Goal: Task Accomplishment & Management: Complete application form

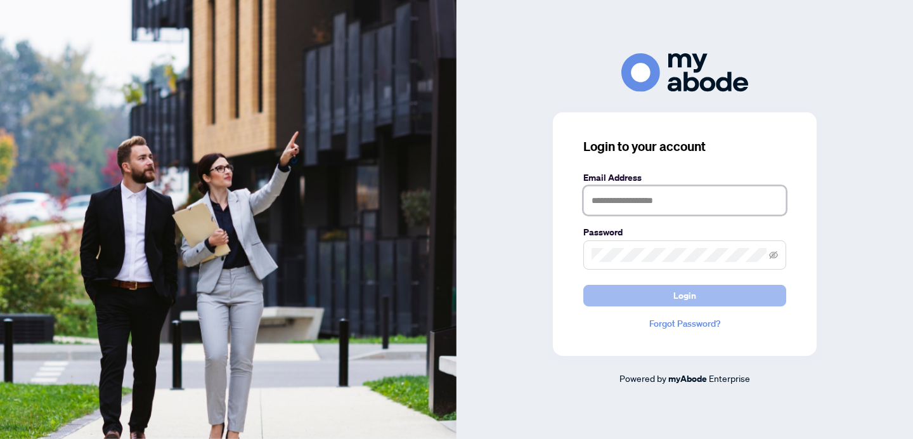
type input "**********"
click at [690, 295] on span "Login" at bounding box center [684, 295] width 23 height 20
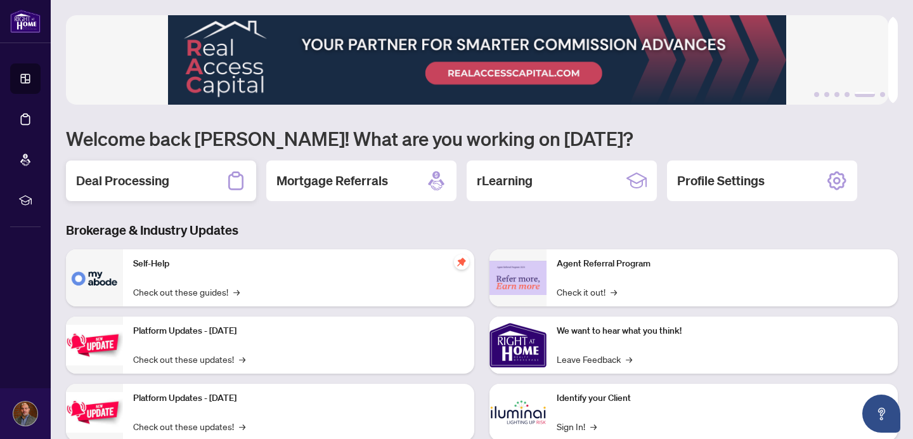
click at [177, 178] on div "Deal Processing" at bounding box center [161, 180] width 190 height 41
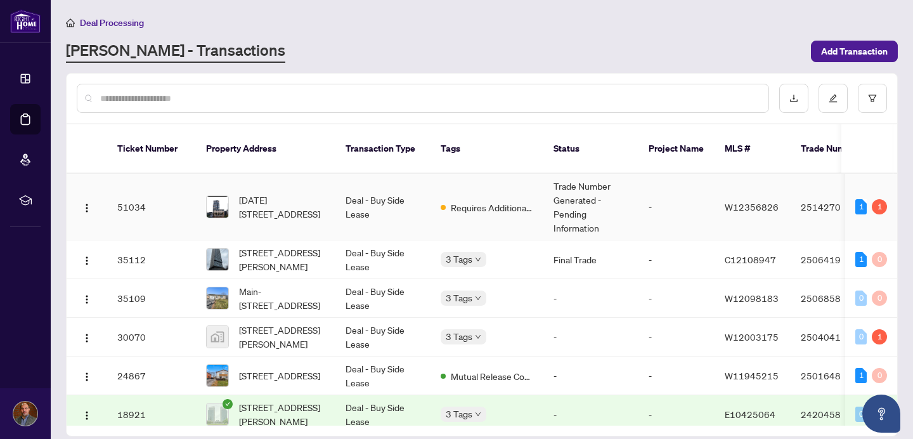
click at [503, 200] on span "Requires Additional Docs" at bounding box center [492, 207] width 82 height 14
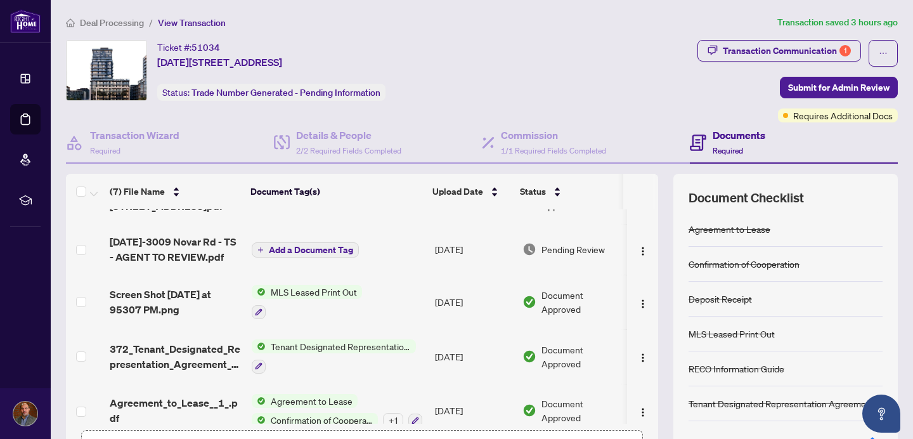
scroll to position [38, 0]
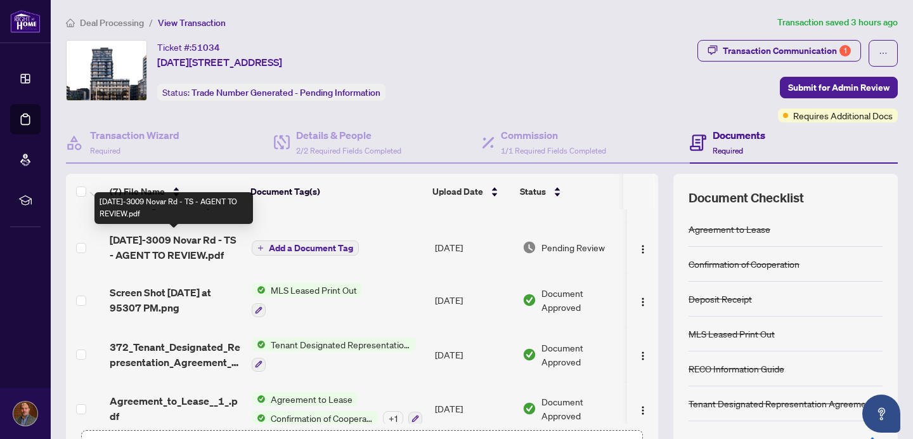
click at [186, 247] on span "[DATE]-3009 Novar Rd - TS - AGENT TO REVIEW.pdf" at bounding box center [176, 247] width 132 height 30
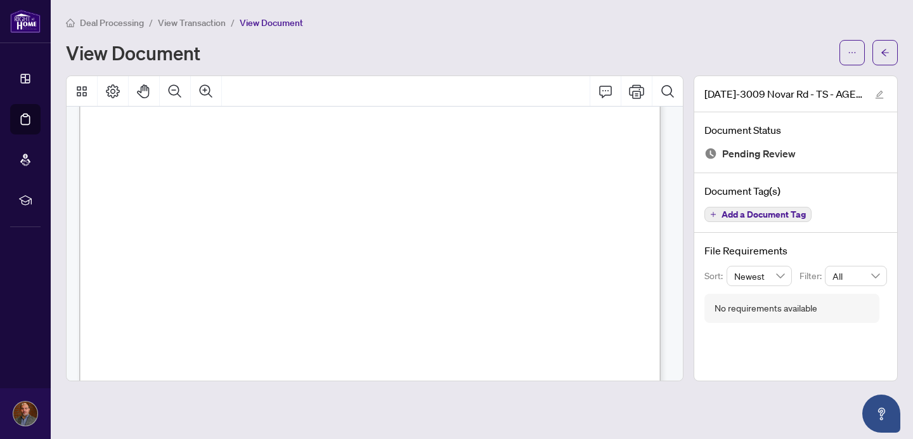
scroll to position [206, 0]
click at [87, 94] on icon "Thumbnails" at bounding box center [81, 91] width 15 height 15
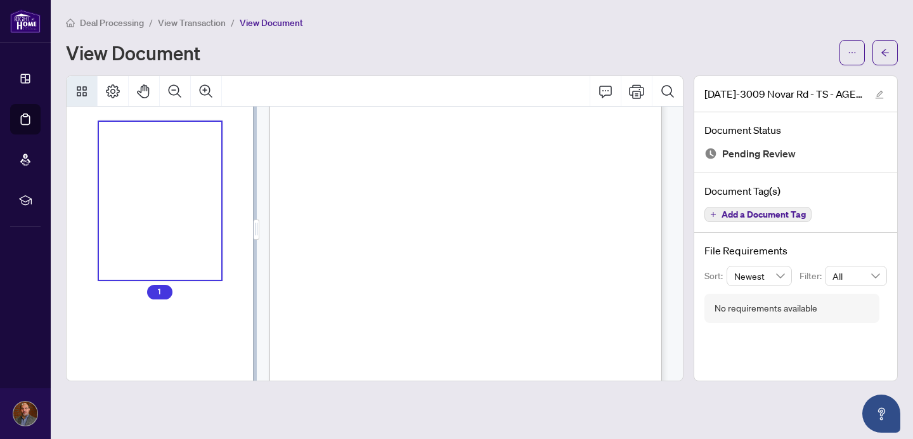
scroll to position [0, 0]
click at [603, 91] on icon "Comment" at bounding box center [605, 91] width 15 height 15
click at [170, 238] on div "Thumbnails" at bounding box center [160, 201] width 123 height 158
click at [262, 22] on span "View Document" at bounding box center [271, 22] width 63 height 11
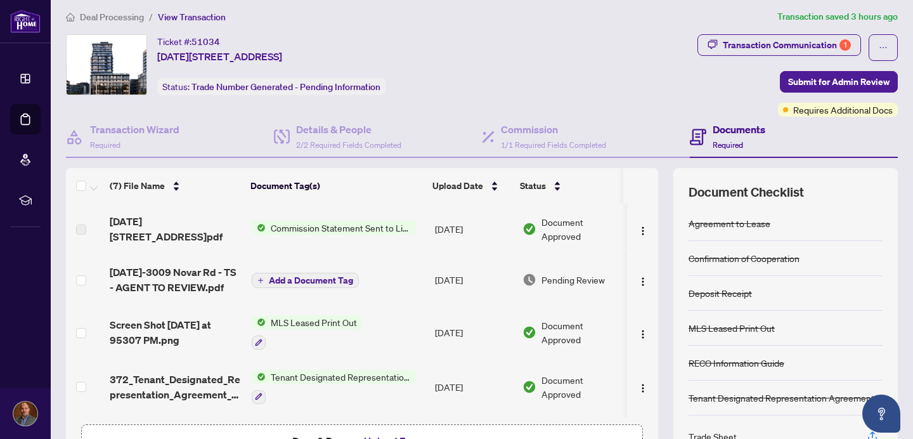
click at [319, 226] on span "Commission Statement Sent to Listing Brokerage" at bounding box center [341, 228] width 150 height 14
click at [197, 222] on span "[DATE][STREET_ADDRESS]pdf" at bounding box center [176, 229] width 132 height 30
click at [385, 228] on span "Commission Statement Sent to Listing Brokerage" at bounding box center [341, 228] width 150 height 14
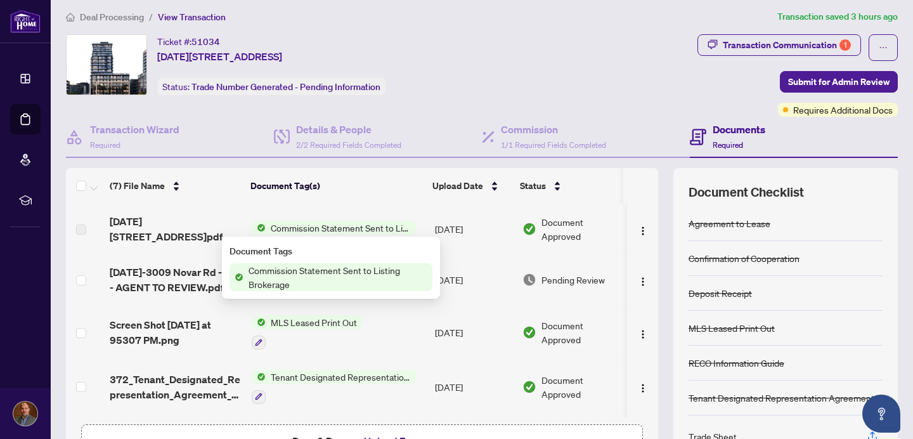
click at [389, 283] on span "Commission Statement Sent to Listing Brokerage" at bounding box center [337, 277] width 189 height 28
click at [389, 280] on span "Commission Statement Sent to Listing Brokerage" at bounding box center [337, 277] width 189 height 28
click at [754, 44] on div "Transaction Communication 1" at bounding box center [787, 45] width 128 height 20
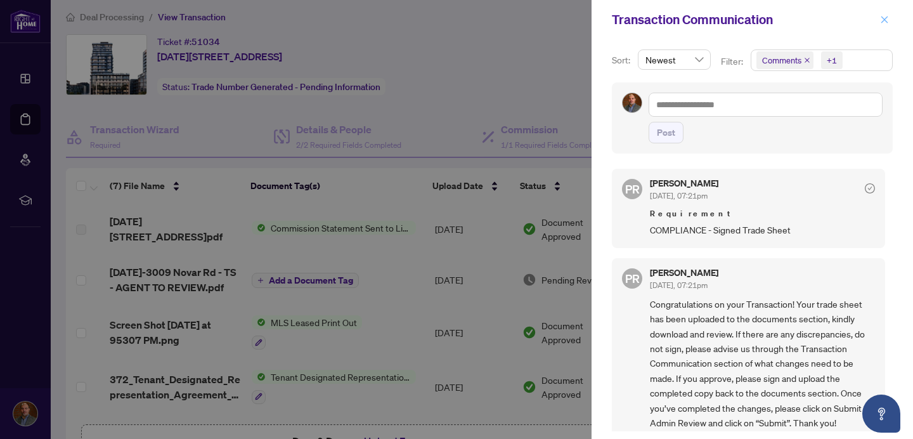
click at [882, 18] on icon "close" at bounding box center [884, 19] width 9 height 9
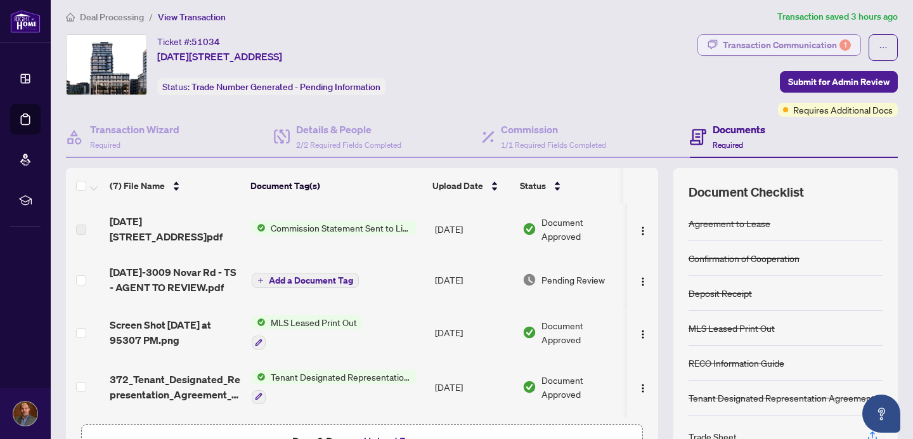
click at [820, 41] on div "Transaction Communication 1" at bounding box center [787, 45] width 128 height 20
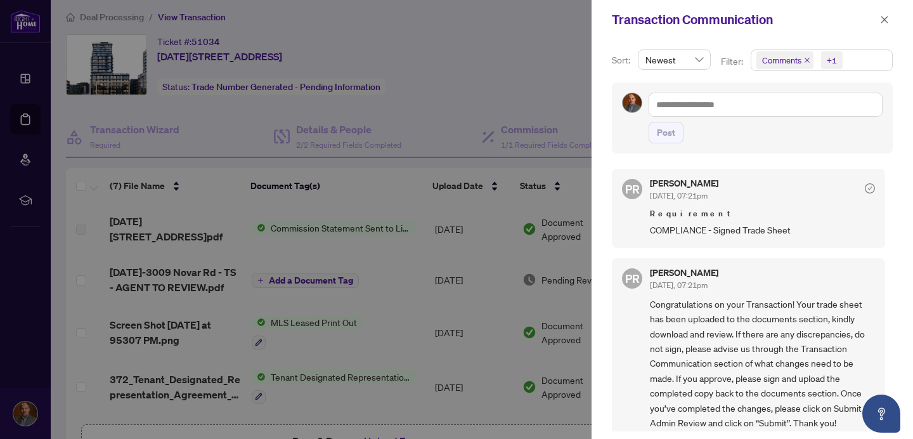
click at [10, 316] on div at bounding box center [456, 219] width 913 height 439
click at [884, 25] on span "button" at bounding box center [884, 20] width 9 height 20
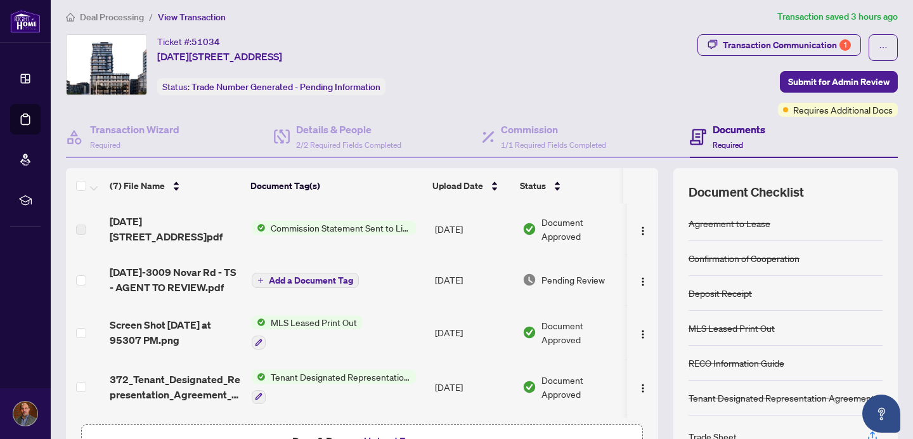
click at [330, 226] on span "Commission Statement Sent to Listing Brokerage" at bounding box center [341, 228] width 150 height 14
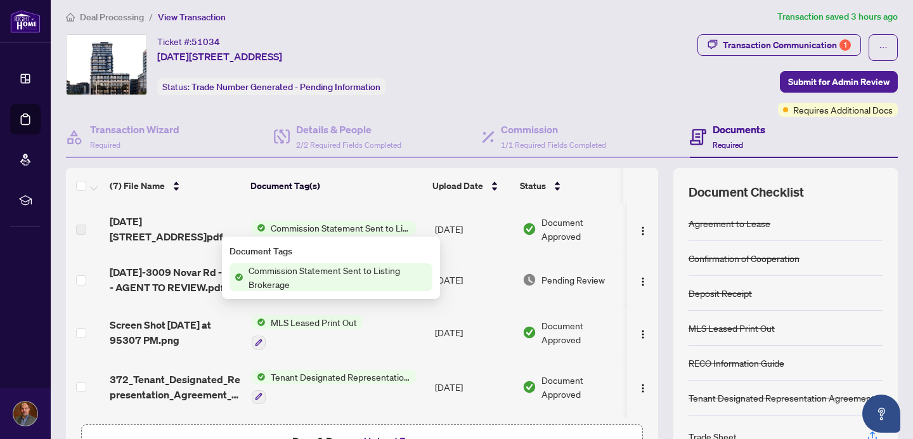
click at [330, 228] on span "Commission Statement Sent to Listing Brokerage" at bounding box center [341, 228] width 150 height 14
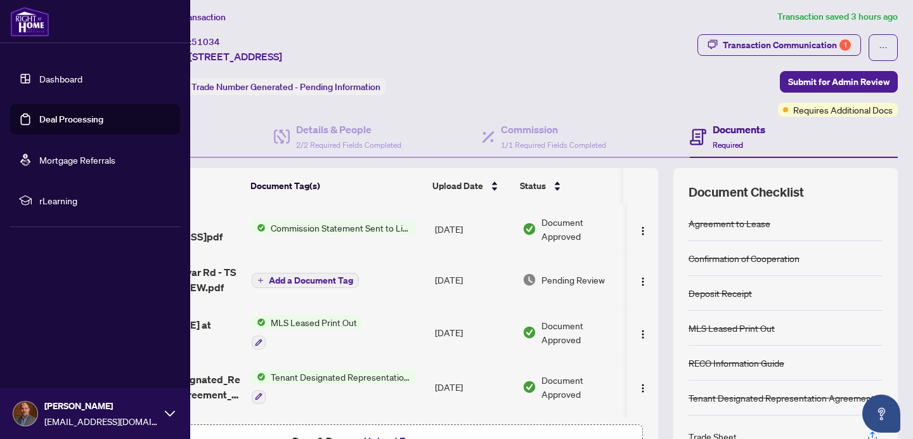
click at [60, 83] on link "Dashboard" at bounding box center [60, 78] width 43 height 11
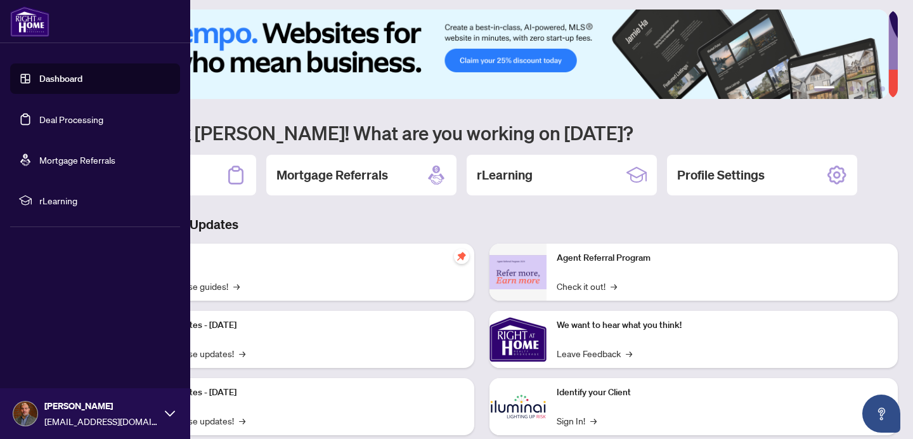
click at [72, 78] on link "Dashboard" at bounding box center [60, 78] width 43 height 11
click at [94, 119] on link "Deal Processing" at bounding box center [71, 118] width 64 height 11
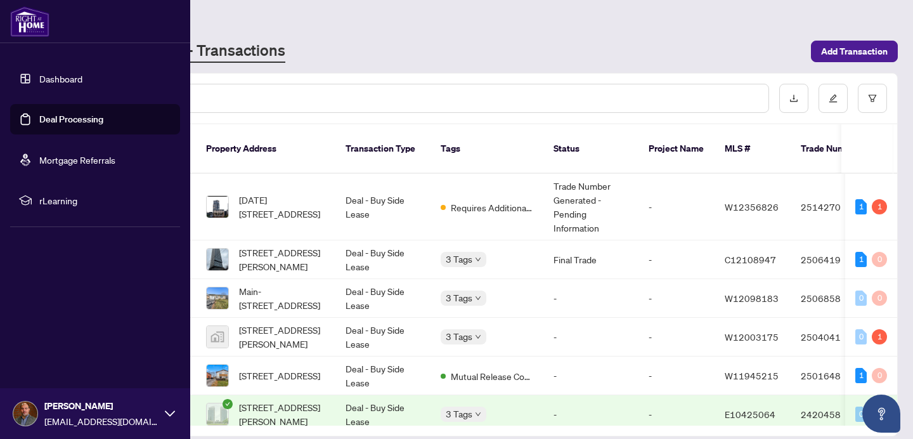
click at [55, 79] on link "Dashboard" at bounding box center [60, 78] width 43 height 11
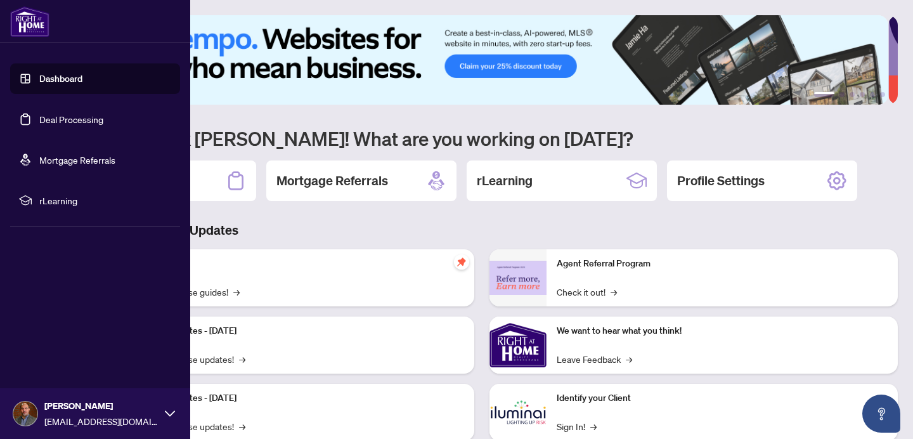
click at [68, 120] on link "Deal Processing" at bounding box center [71, 118] width 64 height 11
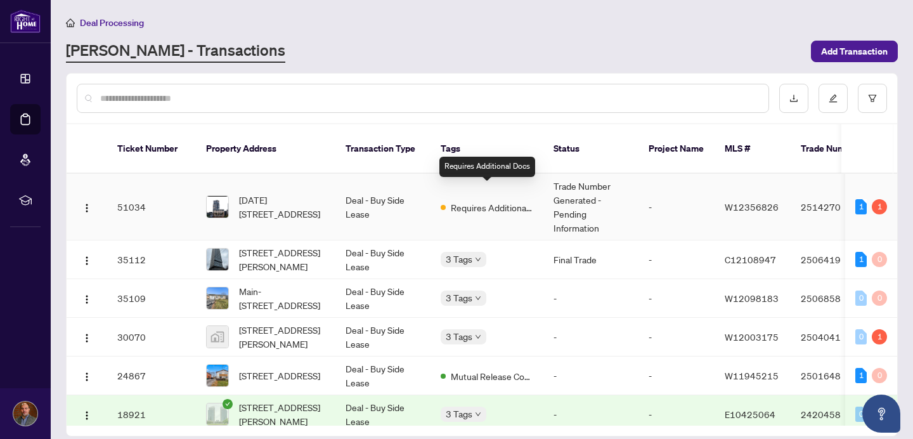
click at [455, 200] on span "Requires Additional Docs" at bounding box center [492, 207] width 82 height 14
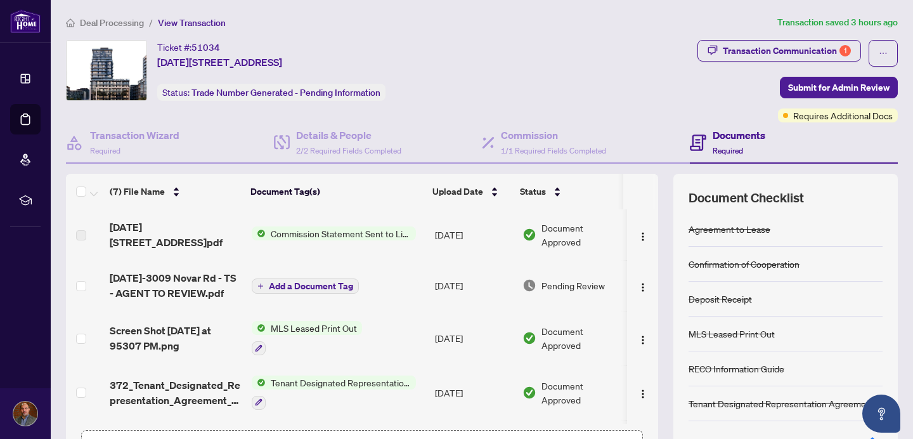
click at [735, 136] on h4 "Documents" at bounding box center [738, 134] width 53 height 15
click at [125, 138] on h4 "Transaction Wizard" at bounding box center [134, 134] width 89 height 15
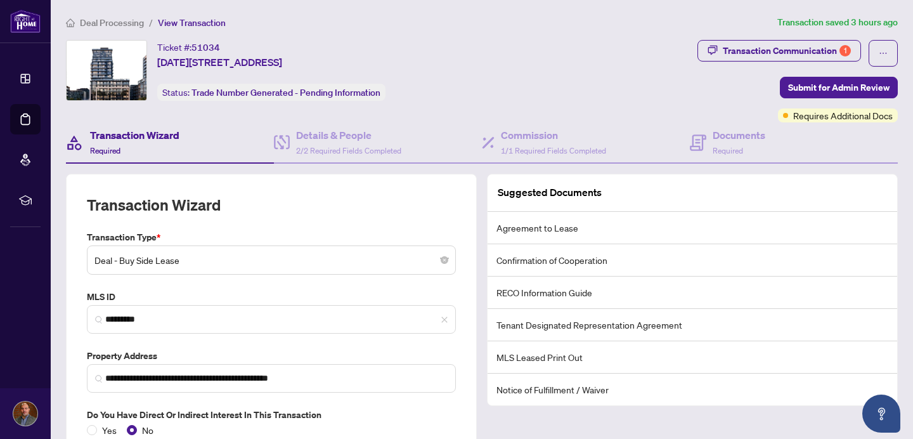
scroll to position [65, 0]
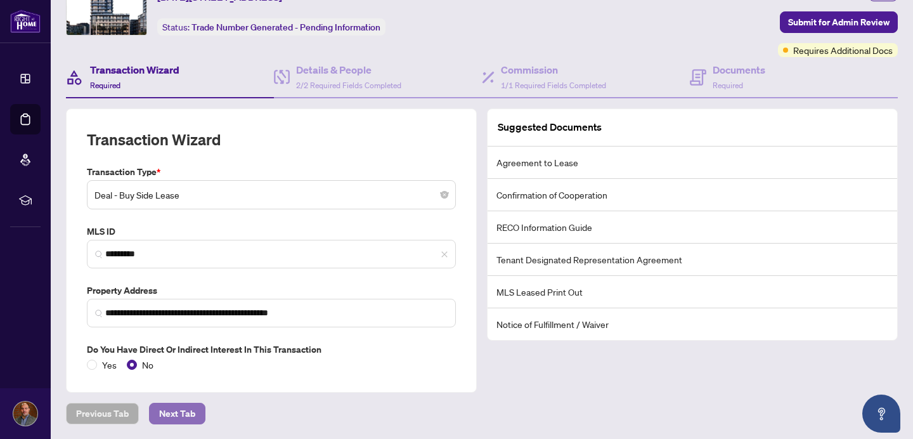
click at [193, 416] on button "Next Tab" at bounding box center [177, 414] width 56 height 22
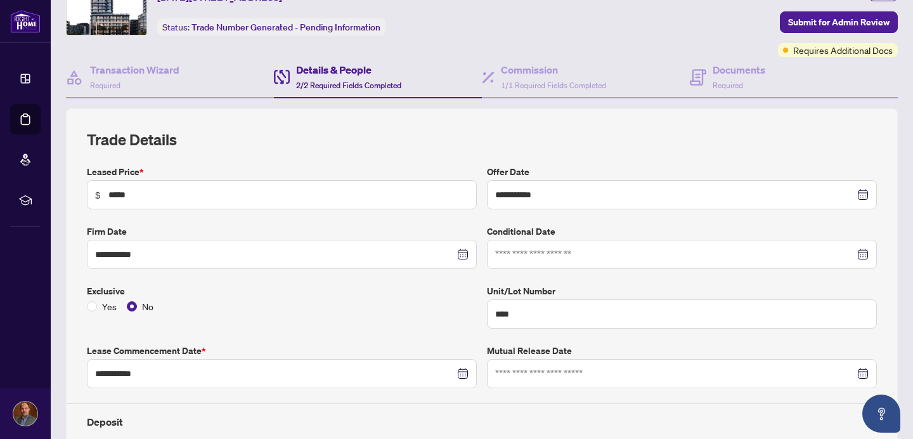
type input "**********"
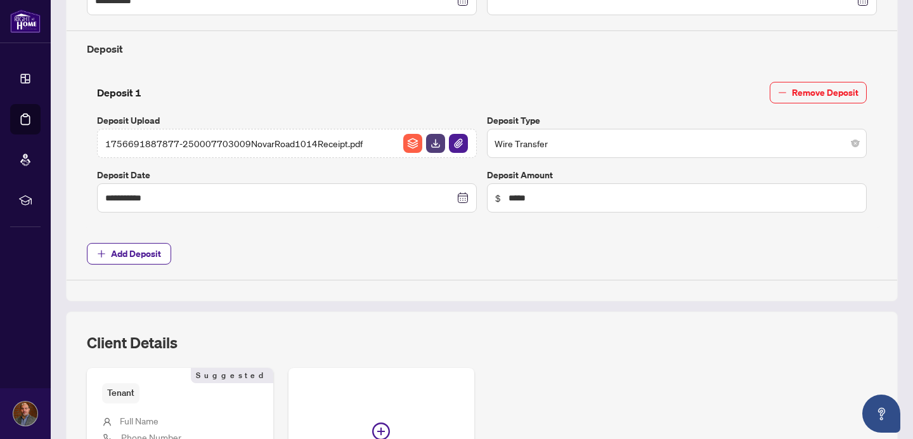
scroll to position [591, 0]
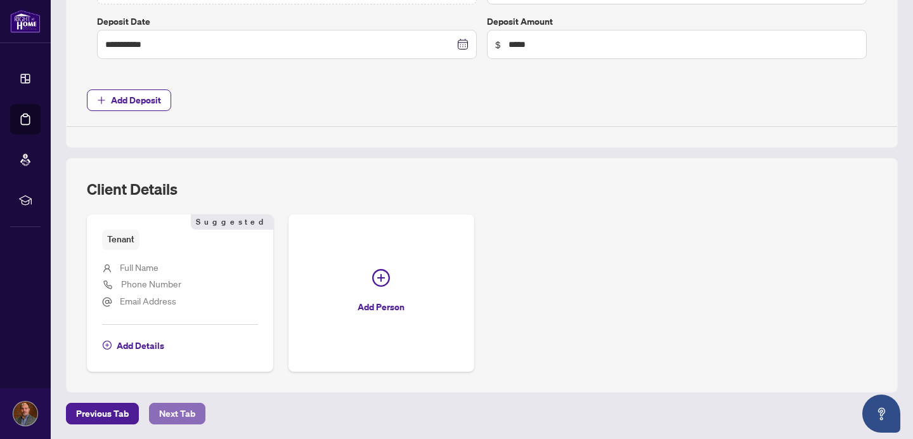
click at [181, 415] on span "Next Tab" at bounding box center [177, 413] width 36 height 20
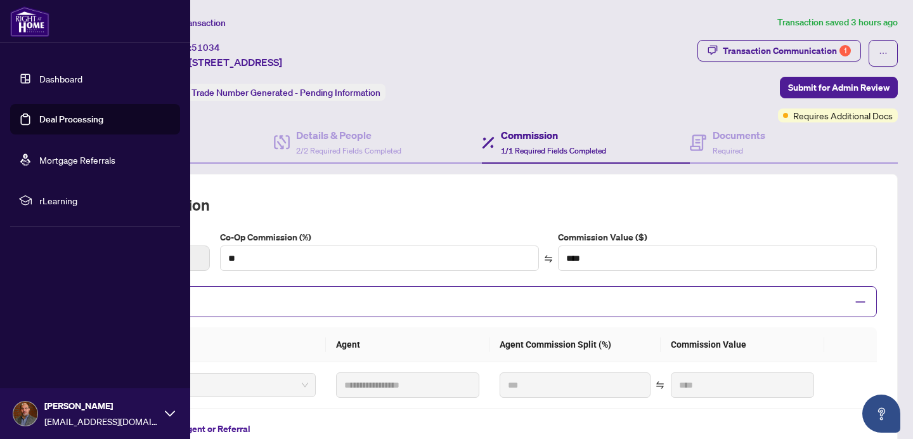
click at [58, 77] on link "Dashboard" at bounding box center [60, 78] width 43 height 11
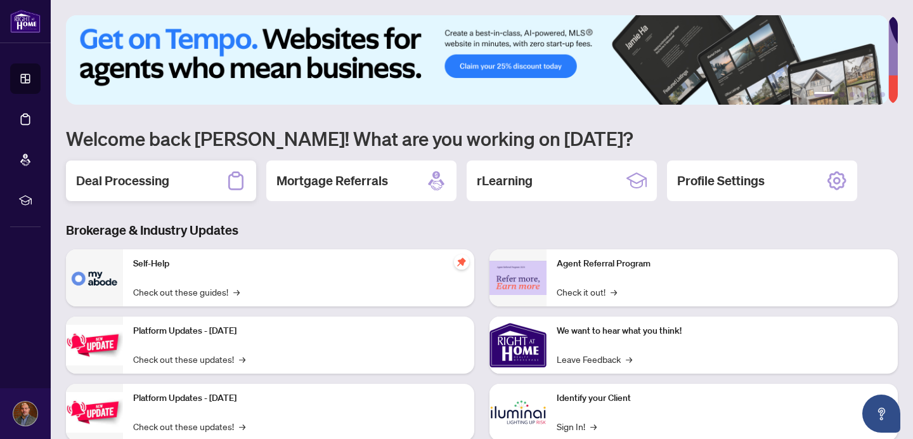
click at [176, 183] on div "Deal Processing" at bounding box center [161, 180] width 190 height 41
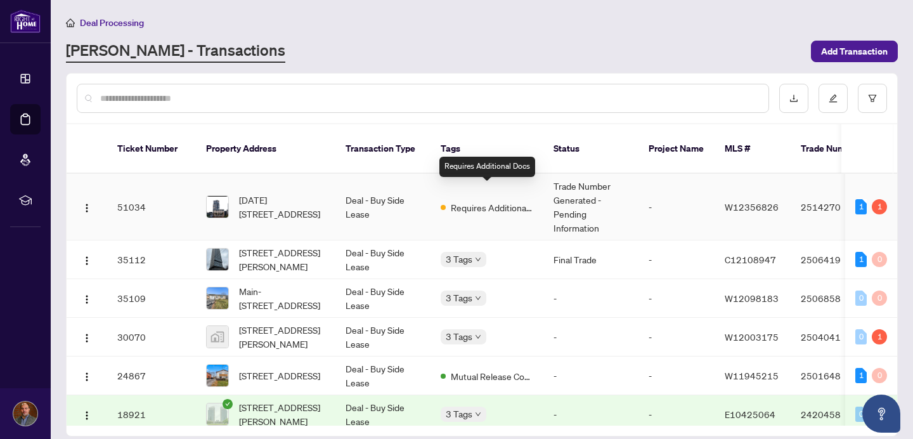
click at [455, 200] on span "Requires Additional Docs" at bounding box center [492, 207] width 82 height 14
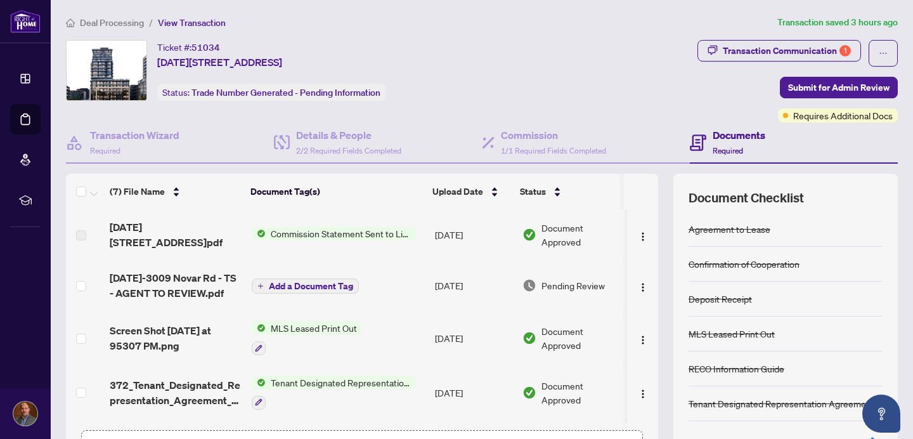
click at [370, 234] on span "Commission Statement Sent to Listing Brokerage" at bounding box center [341, 233] width 150 height 14
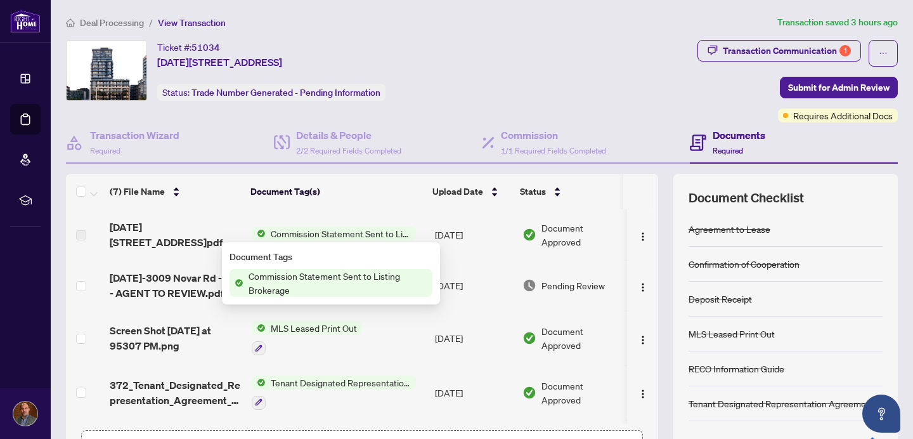
click at [365, 279] on span "Commission Statement Sent to Listing Brokerage" at bounding box center [337, 283] width 189 height 28
click at [638, 238] on img "button" at bounding box center [643, 236] width 10 height 10
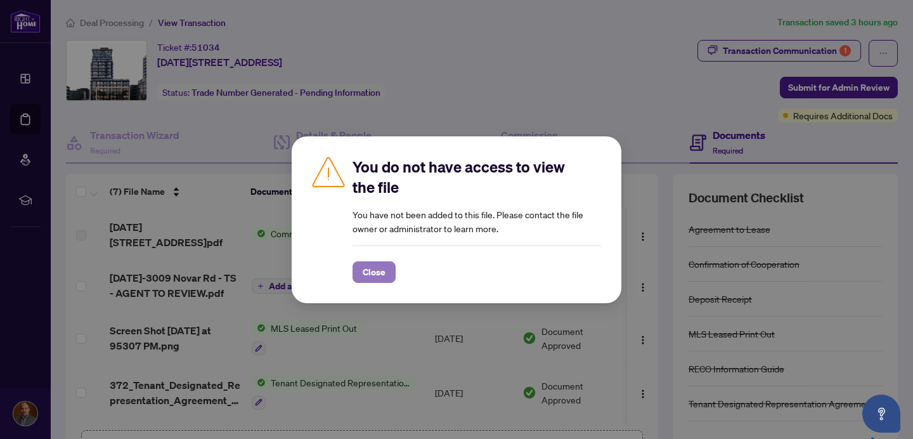
click at [370, 264] on span "Close" at bounding box center [374, 272] width 23 height 20
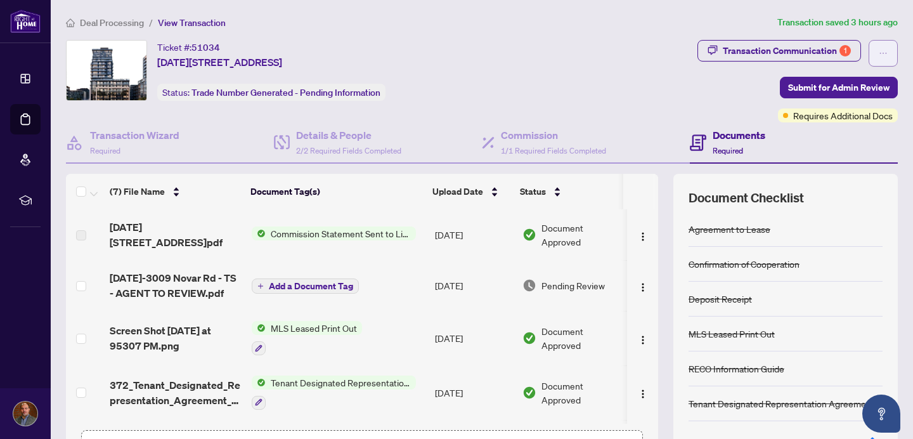
click at [879, 55] on button "button" at bounding box center [882, 53] width 29 height 27
click at [650, 90] on div "Ticket #: 51034 1014-3009 Novar Rd, Mississauga, Ontario L5B 1H7, Canada Status…" at bounding box center [379, 70] width 626 height 61
click at [638, 233] on img "button" at bounding box center [643, 236] width 10 height 10
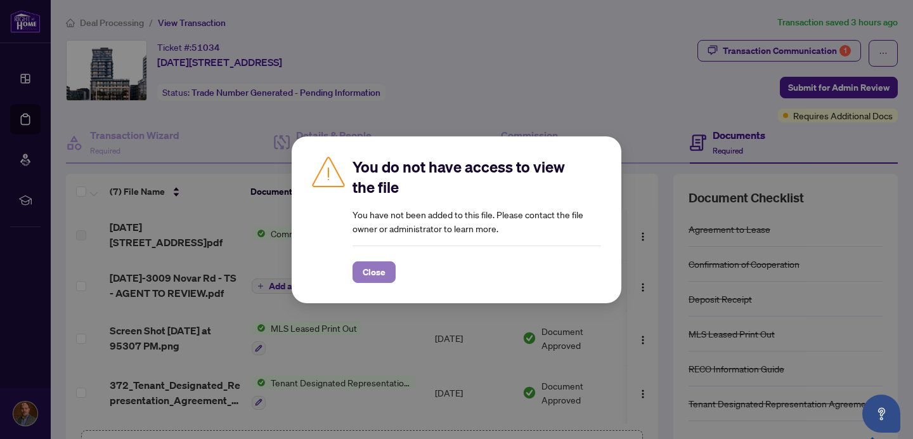
click at [381, 270] on span "Close" at bounding box center [374, 272] width 23 height 20
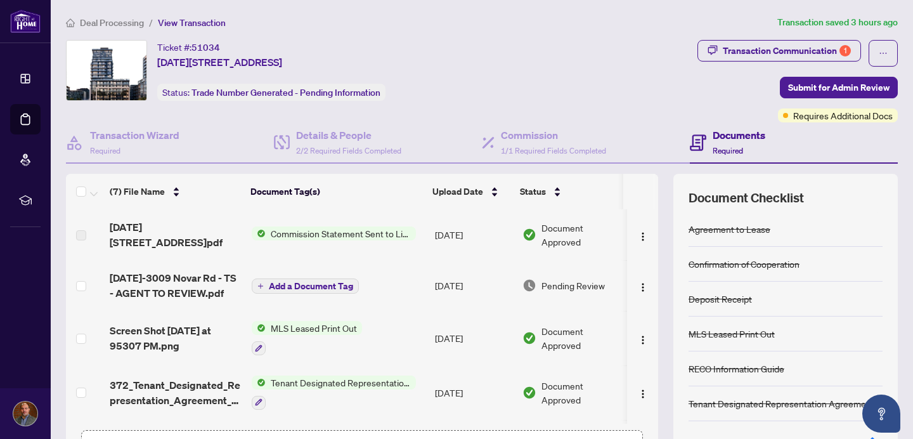
click at [433, 237] on td "[DATE]" at bounding box center [473, 234] width 87 height 51
click at [384, 237] on span "Commission Statement Sent to Listing Brokerage" at bounding box center [341, 233] width 150 height 14
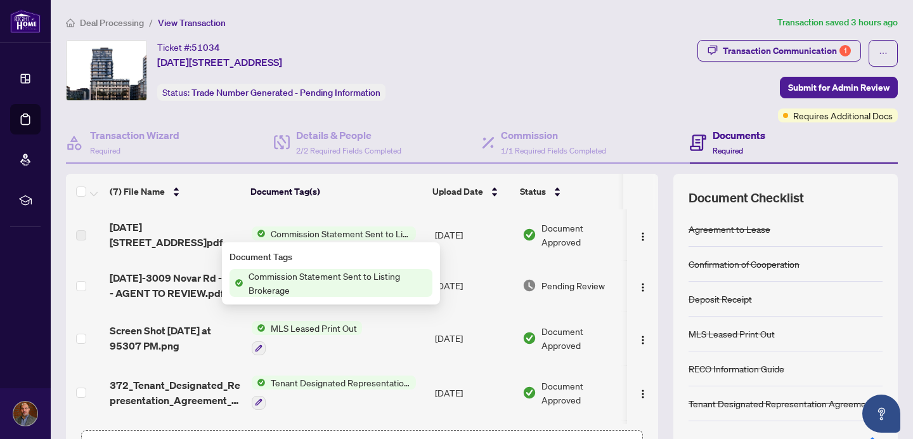
click at [368, 283] on span "Commission Statement Sent to Listing Brokerage" at bounding box center [337, 283] width 189 height 28
click at [368, 280] on span "Commission Statement Sent to Listing Brokerage" at bounding box center [337, 283] width 189 height 28
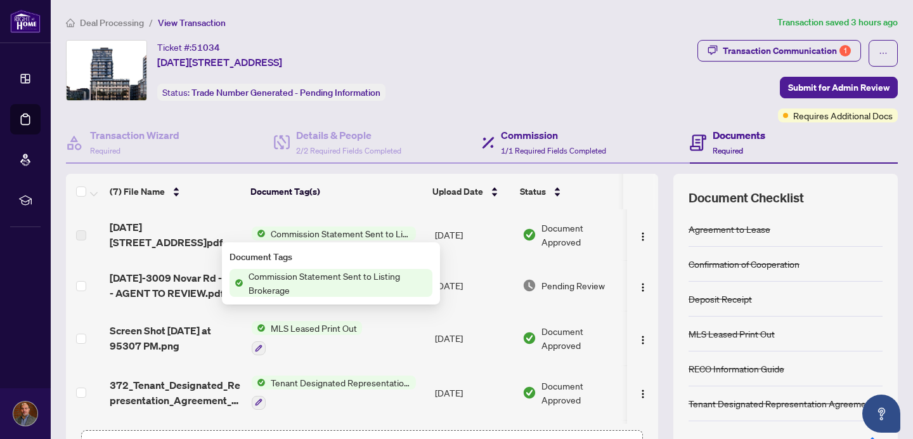
click at [660, 142] on div "Commission 1/1 Required Fields Completed" at bounding box center [586, 142] width 208 height 41
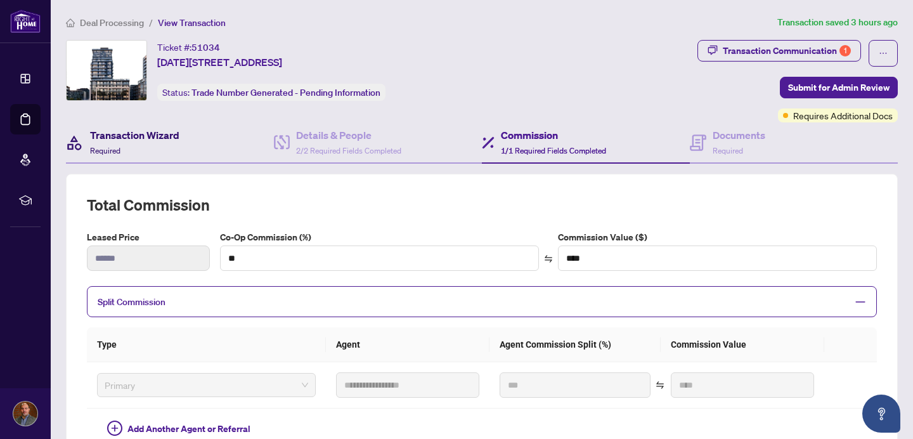
click at [149, 135] on h4 "Transaction Wizard" at bounding box center [134, 134] width 89 height 15
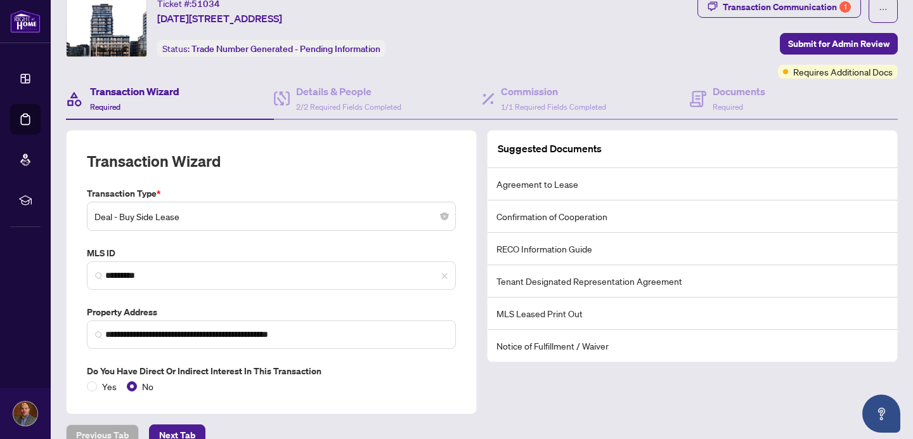
scroll to position [65, 0]
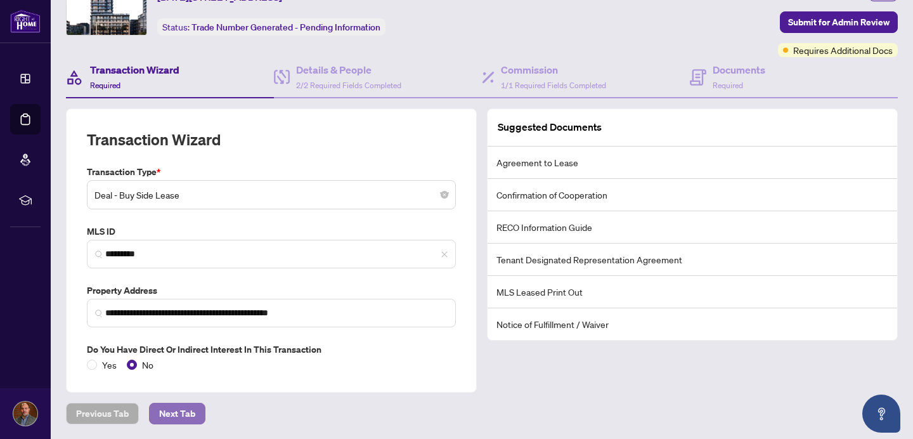
click at [184, 411] on span "Next Tab" at bounding box center [177, 413] width 36 height 20
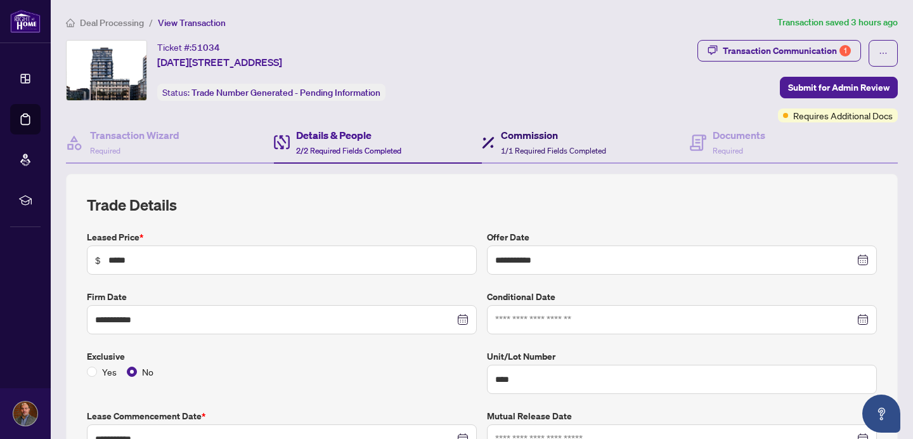
click at [522, 141] on h4 "Commission" at bounding box center [553, 134] width 105 height 15
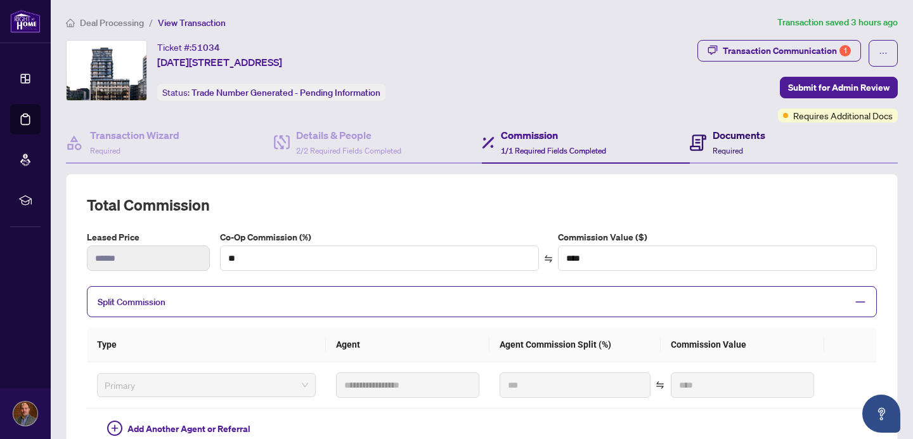
click at [714, 136] on h4 "Documents" at bounding box center [738, 134] width 53 height 15
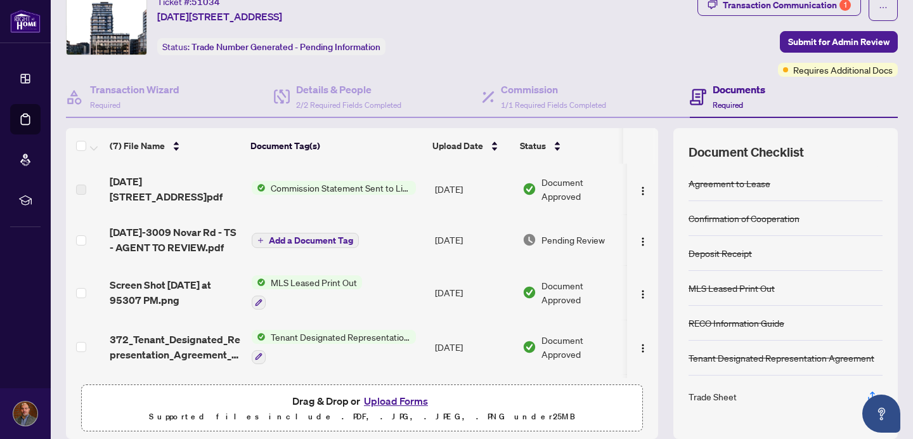
scroll to position [92, 0]
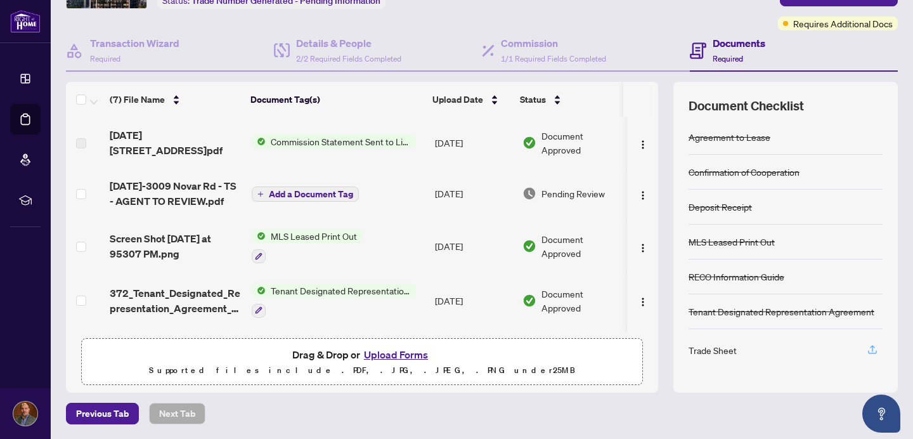
click at [867, 351] on icon "button" at bounding box center [872, 349] width 11 height 11
click at [870, 349] on icon "button" at bounding box center [872, 348] width 5 height 6
click at [638, 138] on span "button" at bounding box center [643, 143] width 10 height 14
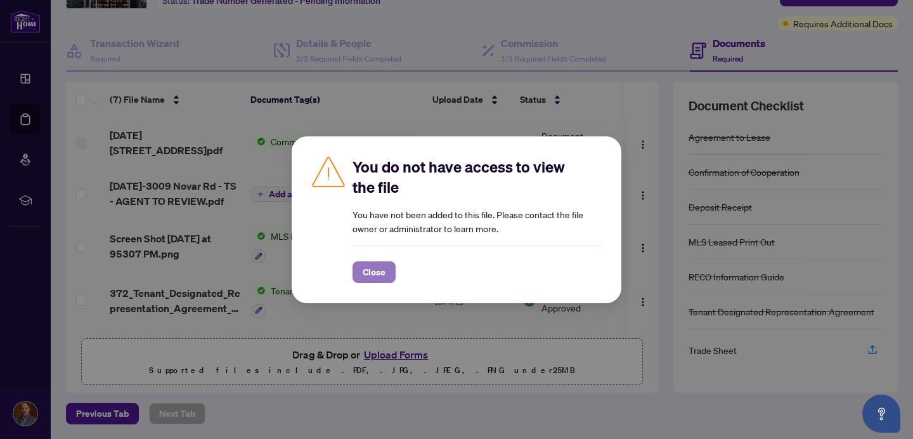
click at [384, 272] on span "Close" at bounding box center [374, 272] width 23 height 20
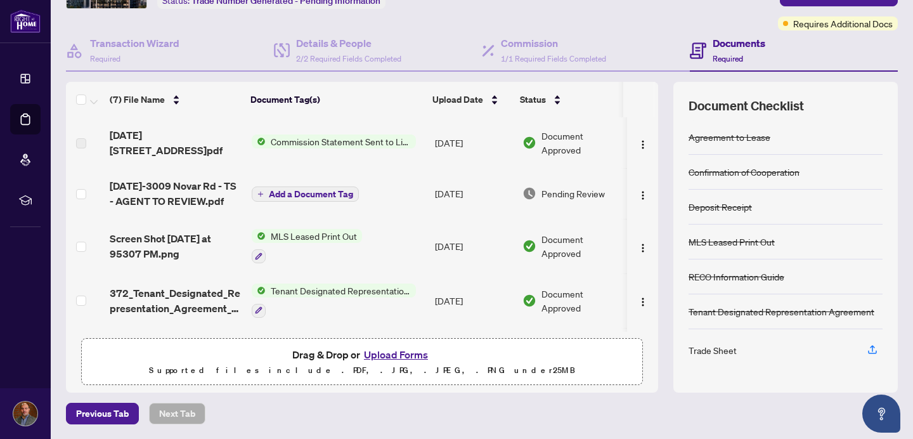
scroll to position [0, 0]
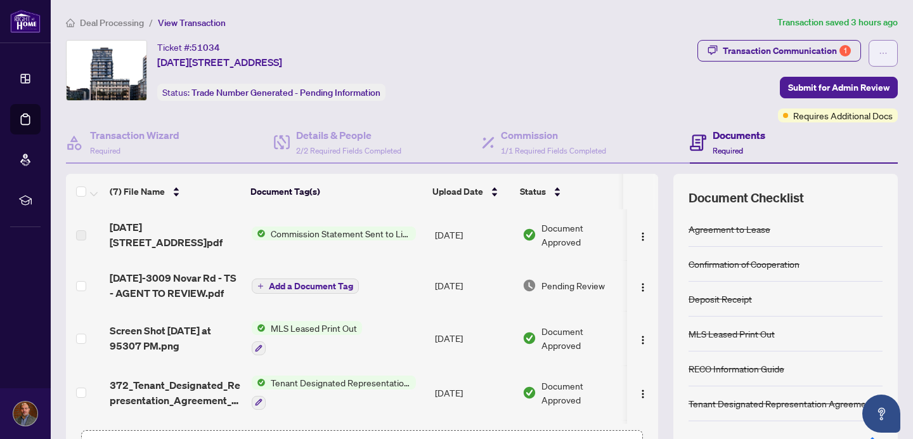
click at [879, 53] on icon "ellipsis" at bounding box center [883, 53] width 9 height 9
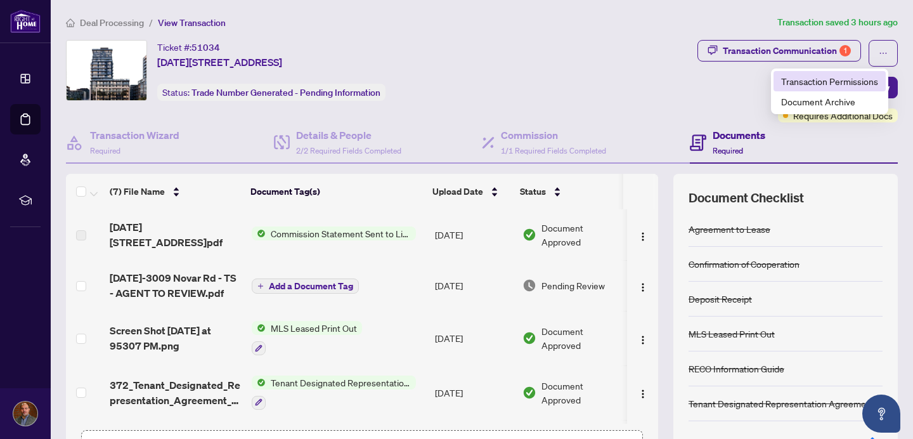
click at [854, 86] on span "Transaction Permissions" at bounding box center [829, 81] width 97 height 14
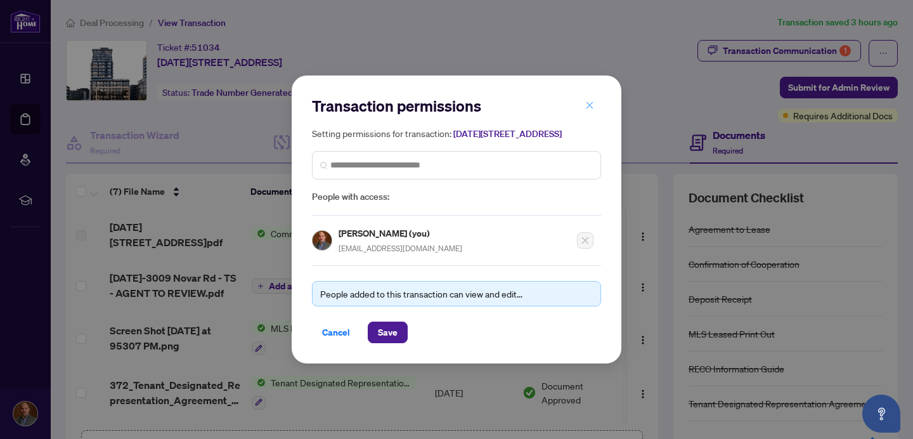
click at [593, 101] on icon "close" at bounding box center [589, 105] width 9 height 9
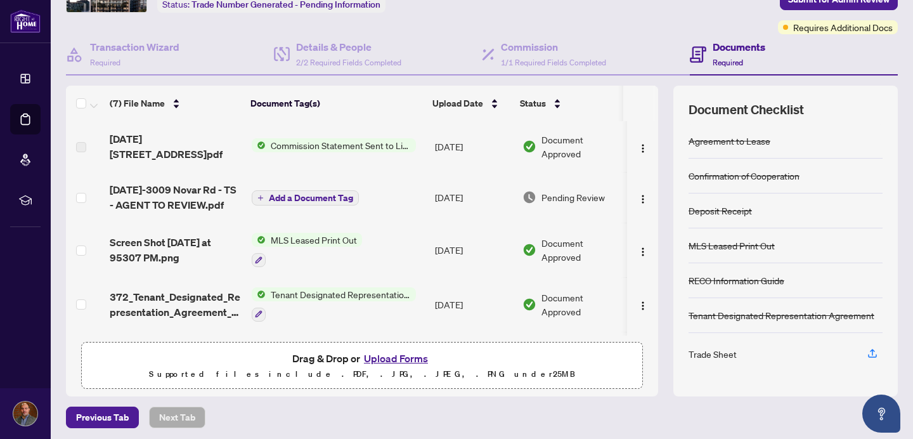
scroll to position [92, 0]
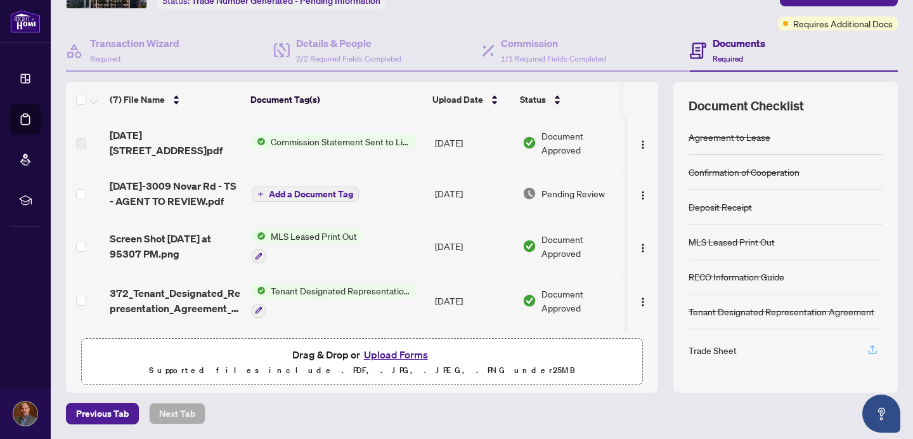
click at [868, 352] on icon "button" at bounding box center [872, 351] width 9 height 3
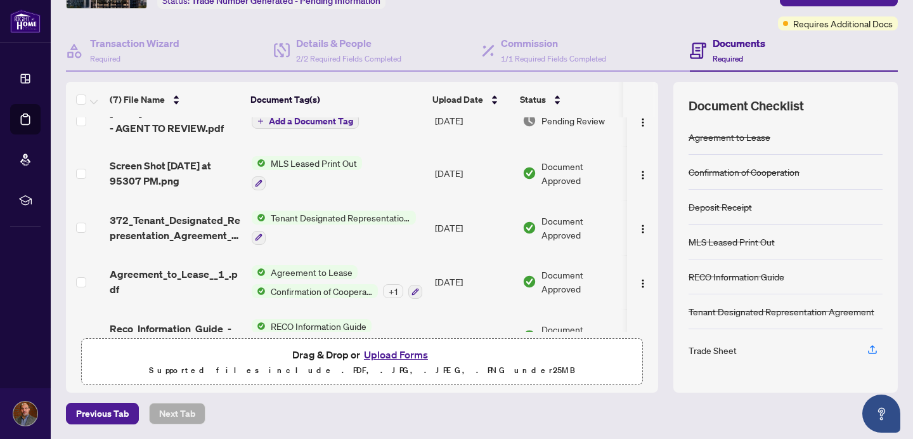
scroll to position [0, 0]
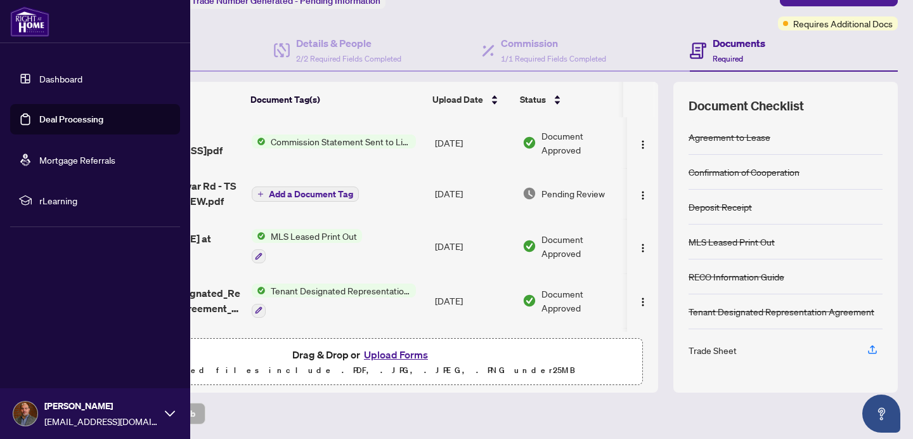
click at [48, 79] on link "Dashboard" at bounding box center [60, 78] width 43 height 11
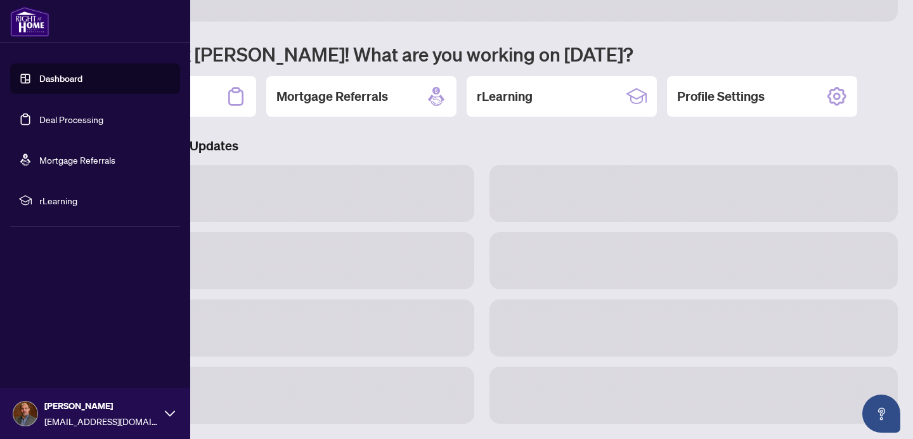
scroll to position [83, 0]
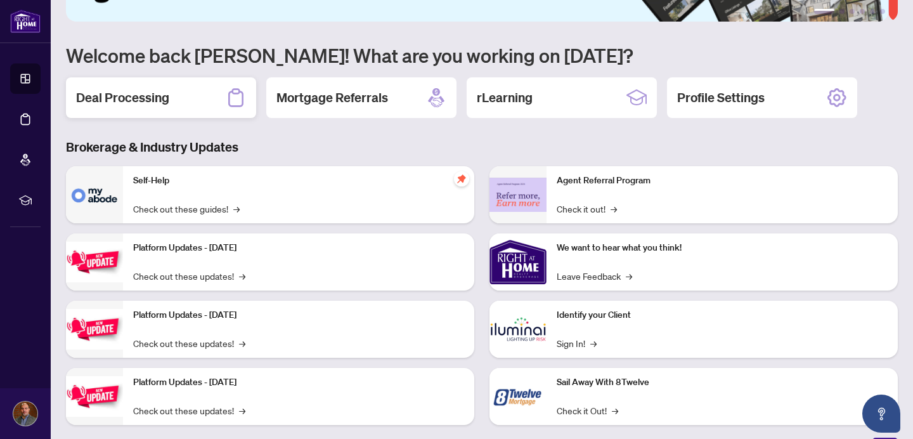
click at [210, 100] on div "Deal Processing" at bounding box center [161, 97] width 190 height 41
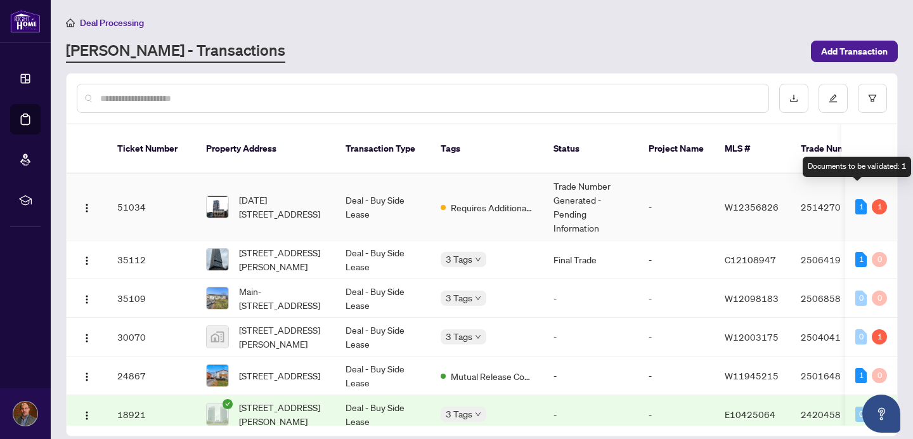
click at [857, 199] on div "1" at bounding box center [860, 206] width 11 height 15
click at [875, 199] on div "1" at bounding box center [879, 206] width 15 height 15
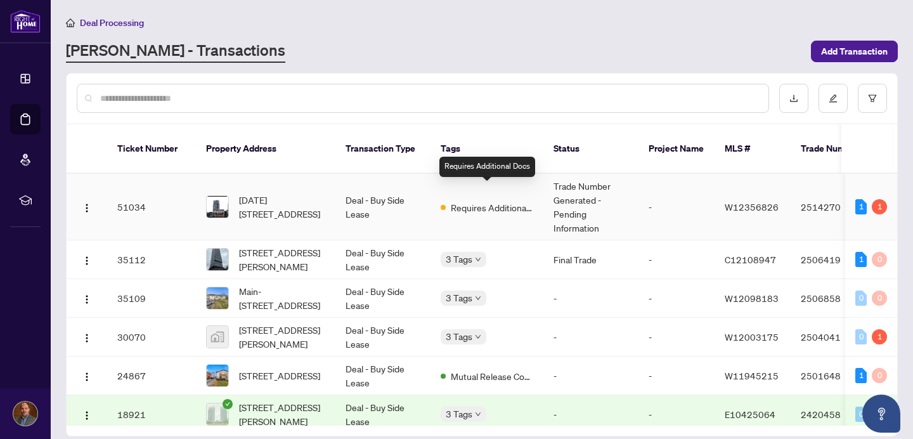
click at [487, 200] on span "Requires Additional Docs" at bounding box center [492, 207] width 82 height 14
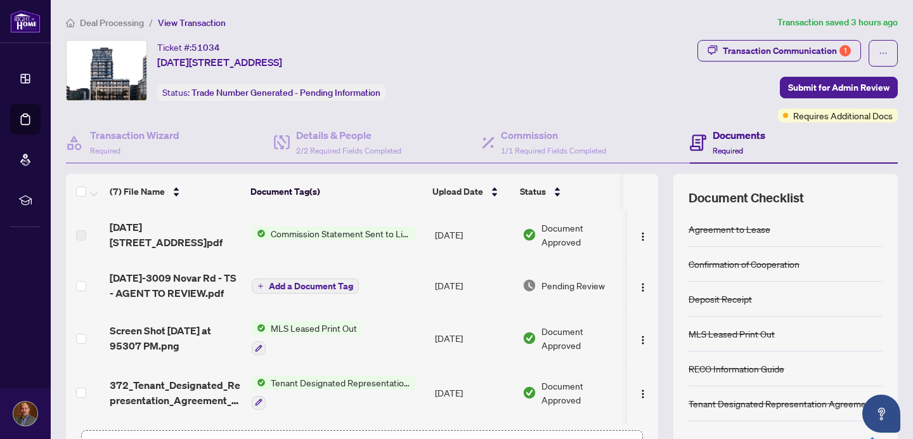
click at [356, 234] on span "Commission Statement Sent to Listing Brokerage" at bounding box center [341, 233] width 150 height 14
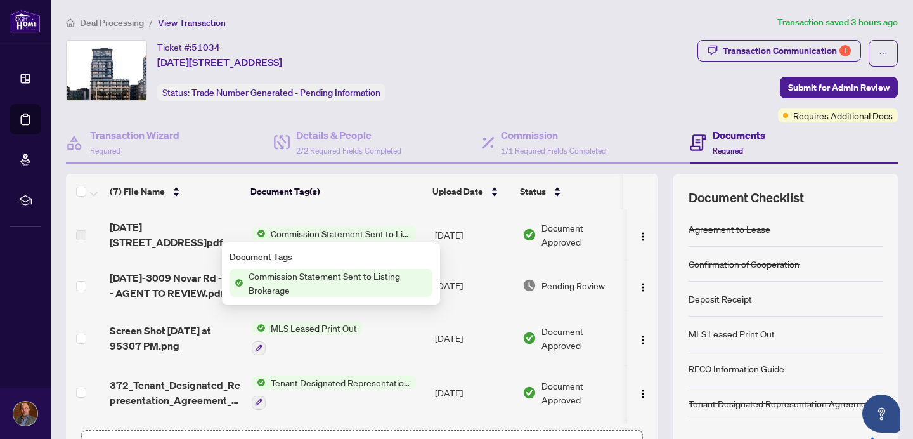
click at [356, 234] on span "Commission Statement Sent to Listing Brokerage" at bounding box center [341, 233] width 150 height 14
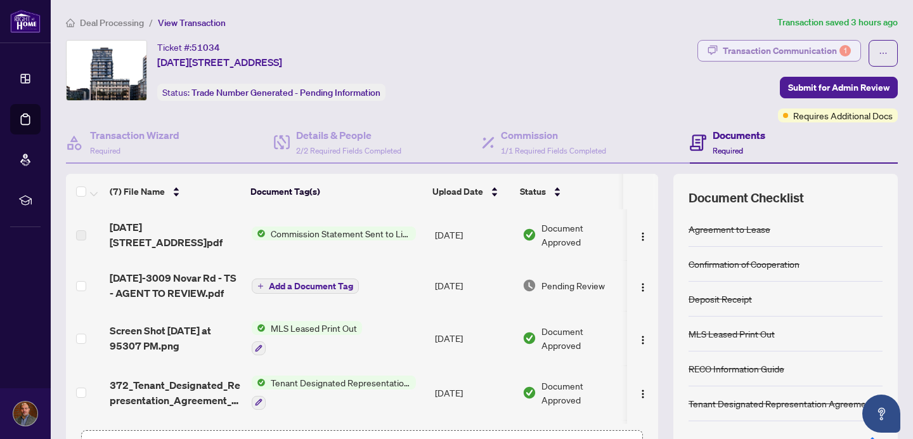
click at [776, 55] on div "Transaction Communication 1" at bounding box center [787, 51] width 128 height 20
type textarea "**********"
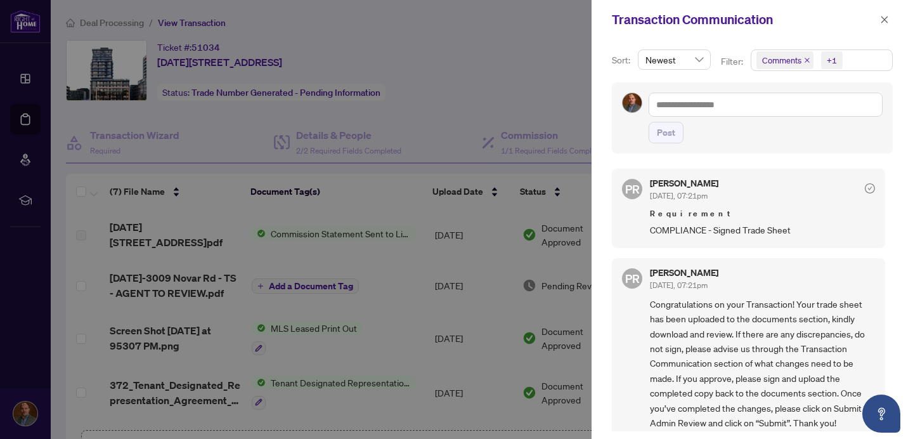
click at [868, 189] on icon "check-circle" at bounding box center [870, 189] width 4 height 4
click at [683, 188] on div "Puvitha Ramachandran Sep/07/2025, 07:21pm" at bounding box center [684, 190] width 68 height 23
click at [747, 241] on div "PR Puvitha Ramachandran Sep/07/2025, 07:21pm Requirement COMPLIANCE - Signed Tr…" at bounding box center [748, 208] width 273 height 79
click at [887, 20] on icon "close" at bounding box center [884, 19] width 9 height 9
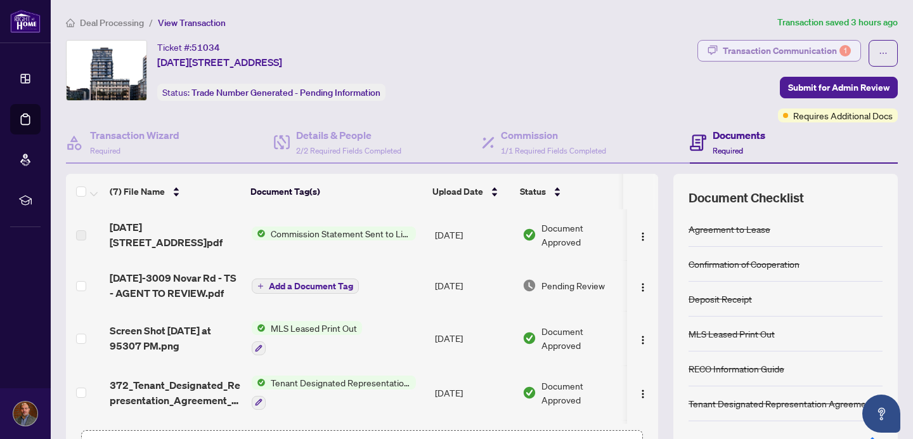
click at [804, 53] on div "Transaction Communication 1" at bounding box center [787, 51] width 128 height 20
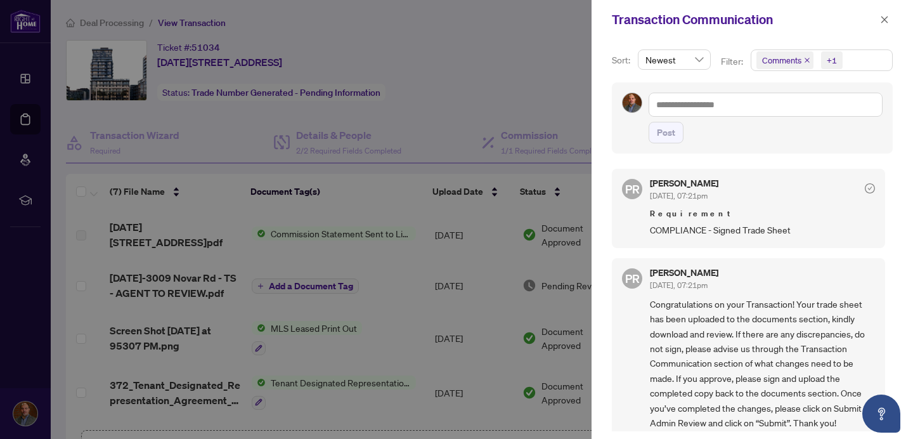
click at [854, 198] on div "Puvitha Ramachandran Sep/07/2025, 07:21pm" at bounding box center [762, 190] width 225 height 23
click at [806, 313] on span "Congratulations on your Transaction! Your trade sheet has been uploaded to the …" at bounding box center [762, 363] width 225 height 133
click at [24, 258] on div at bounding box center [456, 219] width 913 height 439
click at [263, 76] on div at bounding box center [456, 219] width 913 height 439
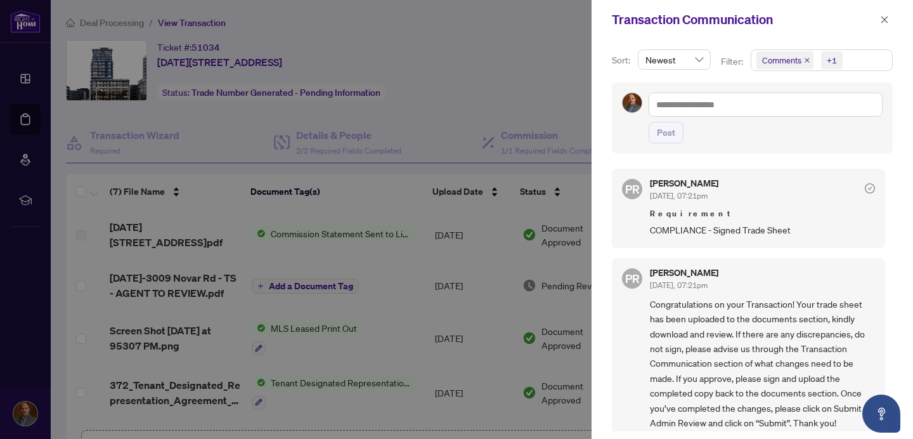
click at [204, 22] on div at bounding box center [456, 219] width 913 height 439
click at [204, 23] on div at bounding box center [456, 219] width 913 height 439
click at [884, 23] on icon "close" at bounding box center [884, 19] width 9 height 9
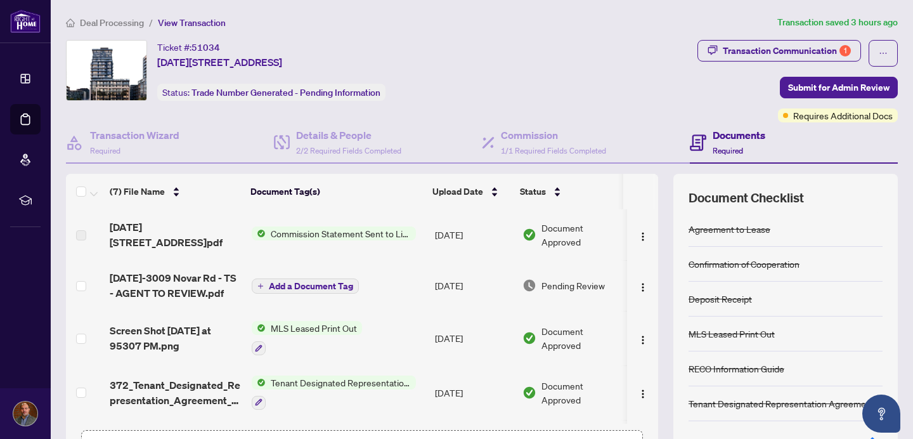
click at [823, 23] on article "Transaction saved 3 hours ago" at bounding box center [837, 22] width 120 height 15
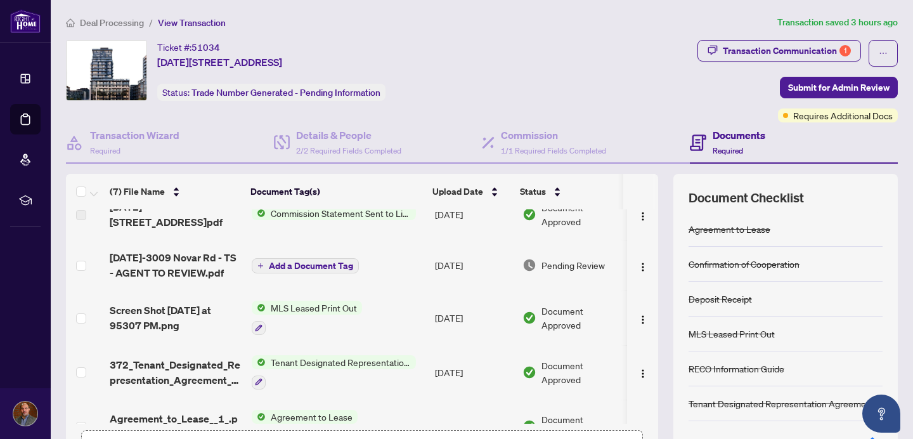
scroll to position [15, 0]
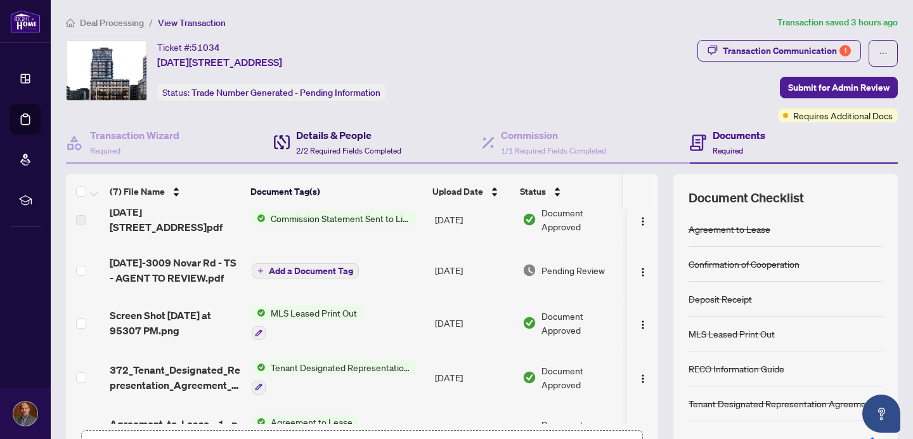
click at [348, 140] on h4 "Details & People" at bounding box center [348, 134] width 105 height 15
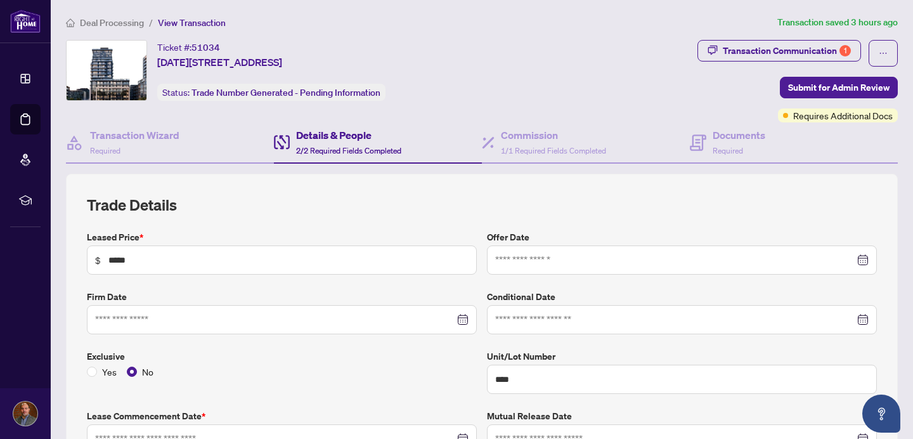
type input "**********"
click at [133, 140] on h4 "Transaction Wizard" at bounding box center [134, 134] width 89 height 15
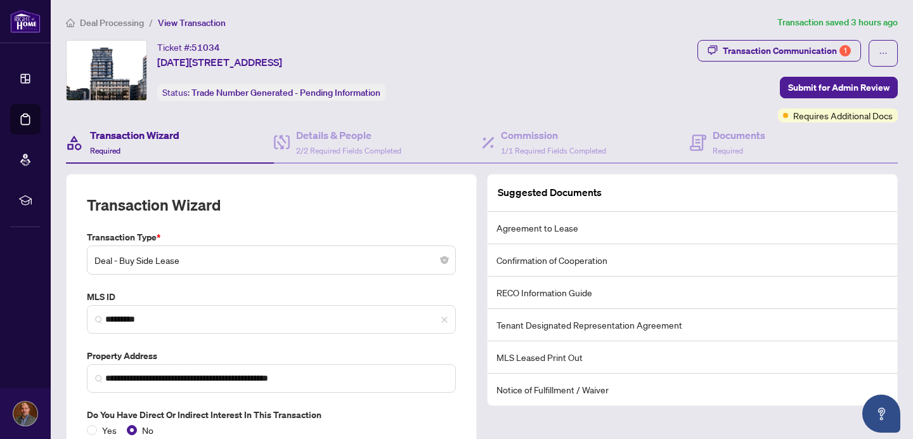
click at [125, 136] on h4 "Transaction Wizard" at bounding box center [134, 134] width 89 height 15
click at [343, 143] on div "Details & People 2/2 Required Fields Completed" at bounding box center [348, 142] width 105 height 30
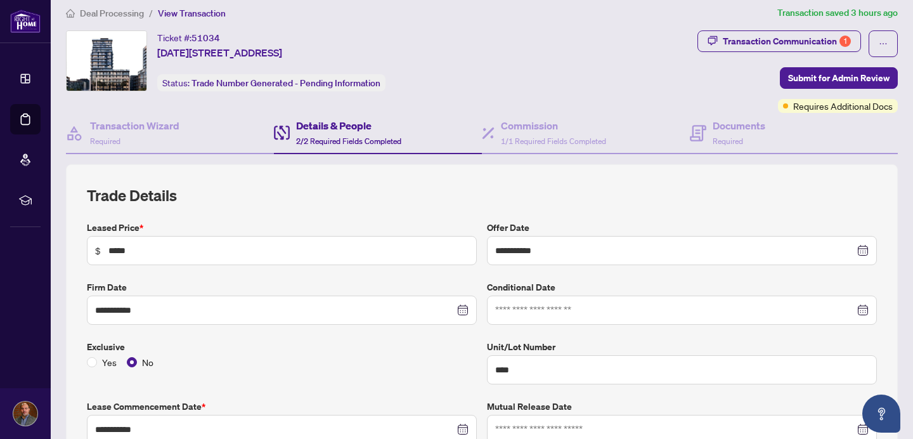
scroll to position [6, 0]
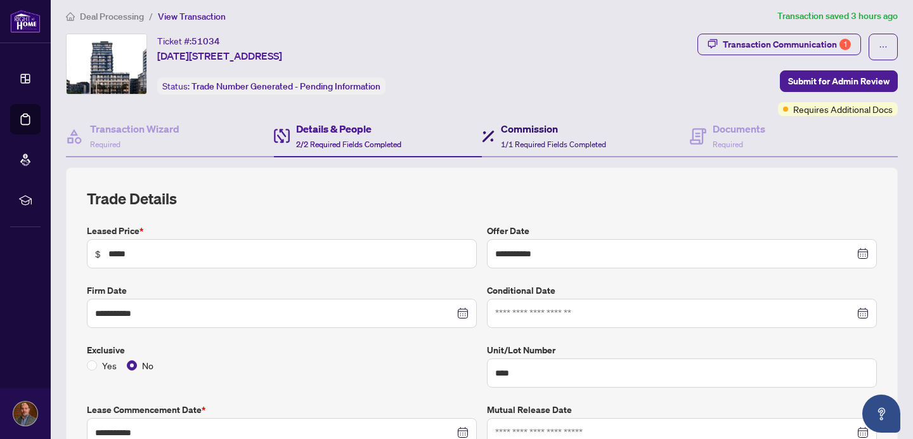
click at [529, 141] on span "1/1 Required Fields Completed" at bounding box center [553, 144] width 105 height 10
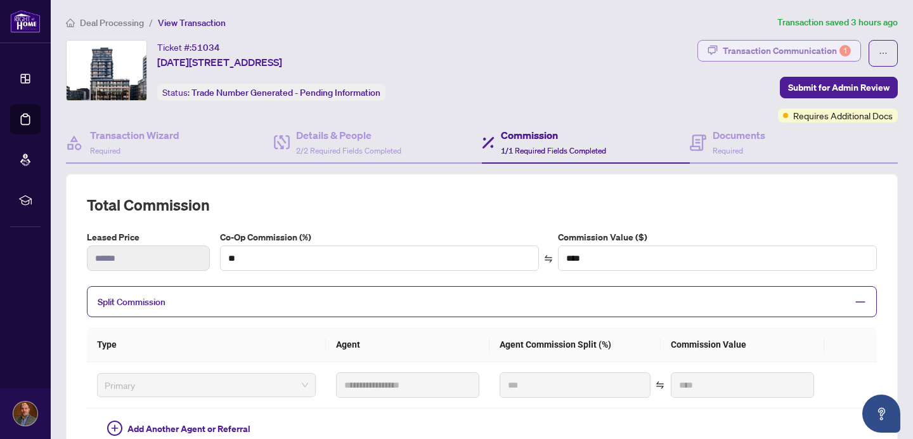
click at [818, 49] on div "Transaction Communication 1" at bounding box center [787, 51] width 128 height 20
type textarea "**********"
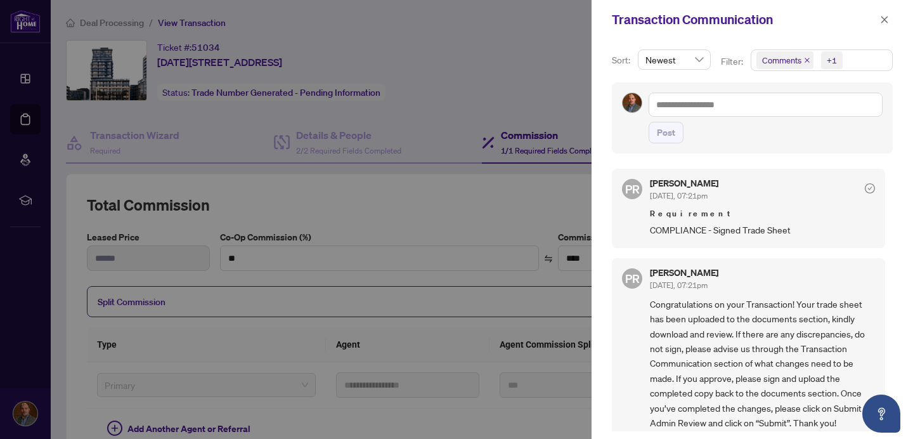
click at [491, 205] on div at bounding box center [456, 219] width 913 height 439
click at [880, 16] on icon "close" at bounding box center [884, 19] width 9 height 9
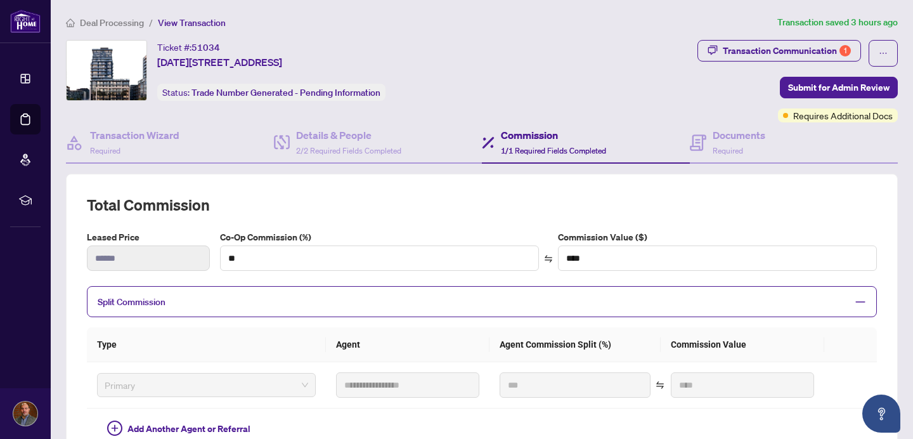
click at [207, 20] on span "View Transaction" at bounding box center [192, 22] width 68 height 11
click at [96, 24] on span "Deal Processing" at bounding box center [112, 22] width 64 height 11
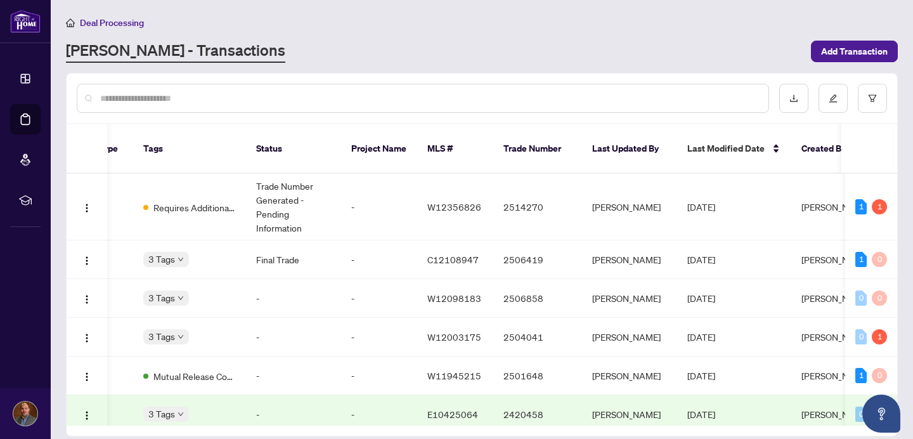
scroll to position [0, 412]
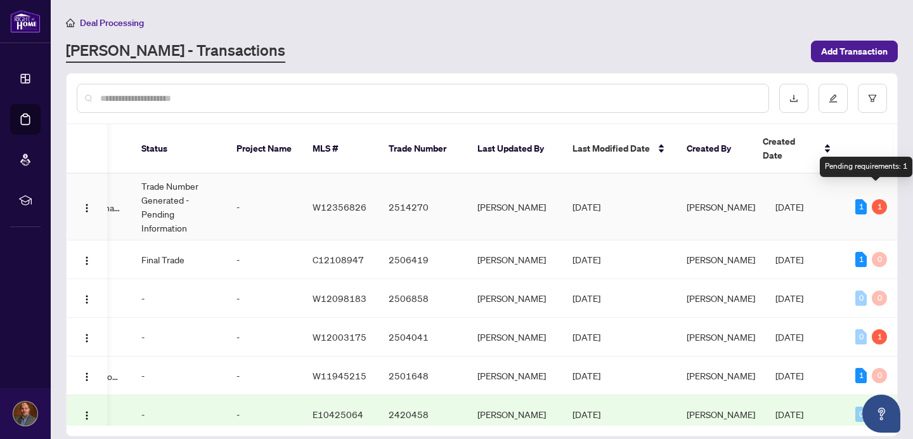
click at [872, 199] on div "1" at bounding box center [879, 206] width 15 height 15
click at [857, 199] on div "1" at bounding box center [860, 206] width 11 height 15
drag, startPoint x: 387, startPoint y: 411, endPoint x: 335, endPoint y: 414, distance: 52.1
click at [335, 414] on div "Ticket Number Property Address Transaction Type Tags Status Project Name MLS # …" at bounding box center [482, 279] width 830 height 311
click at [352, 409] on div at bounding box center [404, 406] width 142 height 25
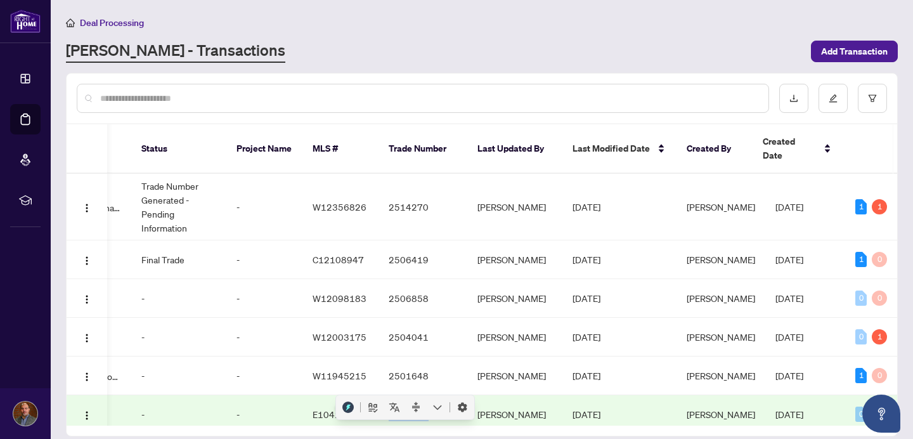
drag, startPoint x: 371, startPoint y: 412, endPoint x: 254, endPoint y: 417, distance: 117.4
click at [255, 417] on body "Dashboard Deal Processing Mortgage Referrals rLearning Chadi Abedalrazek chadia…" at bounding box center [456, 219] width 913 height 439
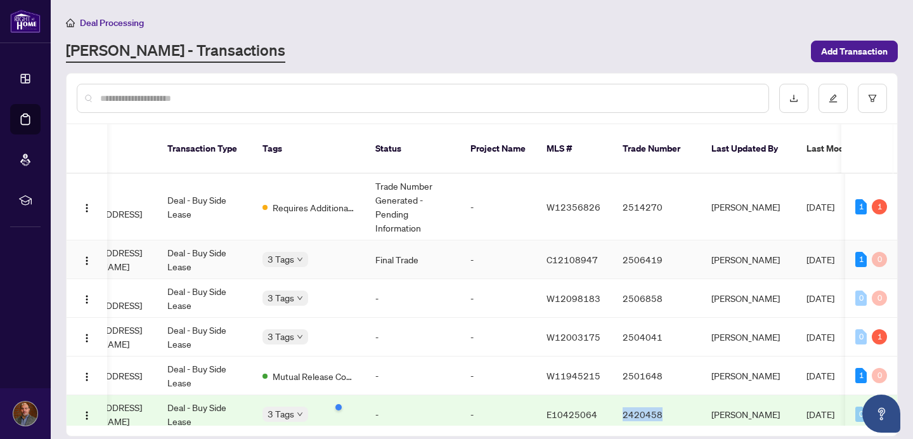
scroll to position [0, 0]
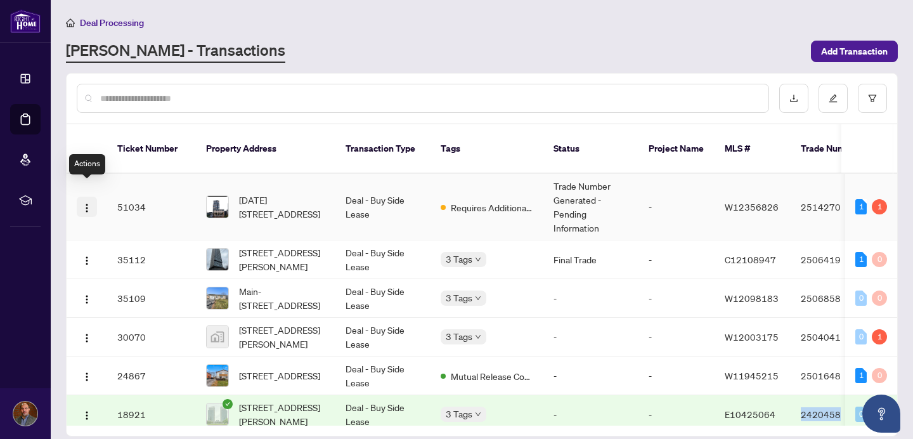
click at [87, 203] on img "button" at bounding box center [87, 208] width 10 height 10
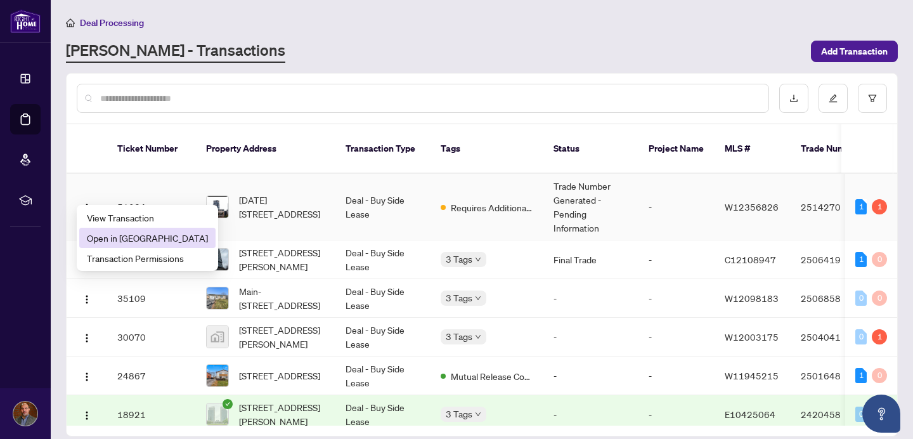
click at [146, 238] on span "Open in New Tab" at bounding box center [147, 238] width 121 height 14
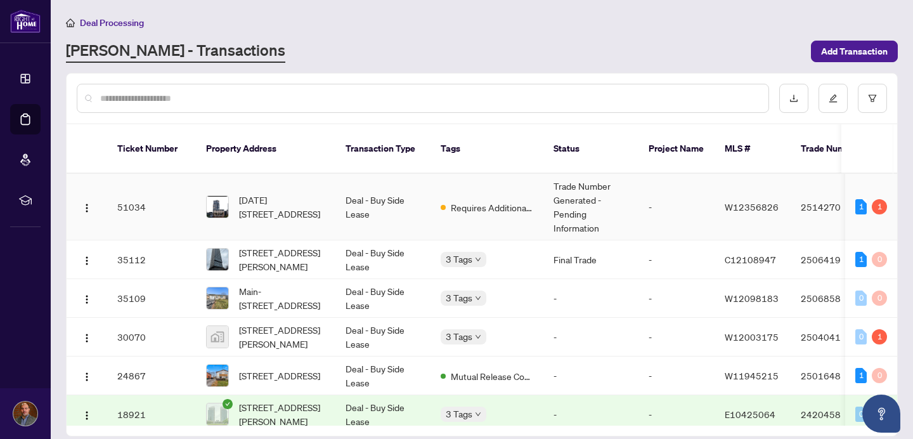
click at [342, 177] on td "Deal - Buy Side Lease" at bounding box center [382, 207] width 95 height 67
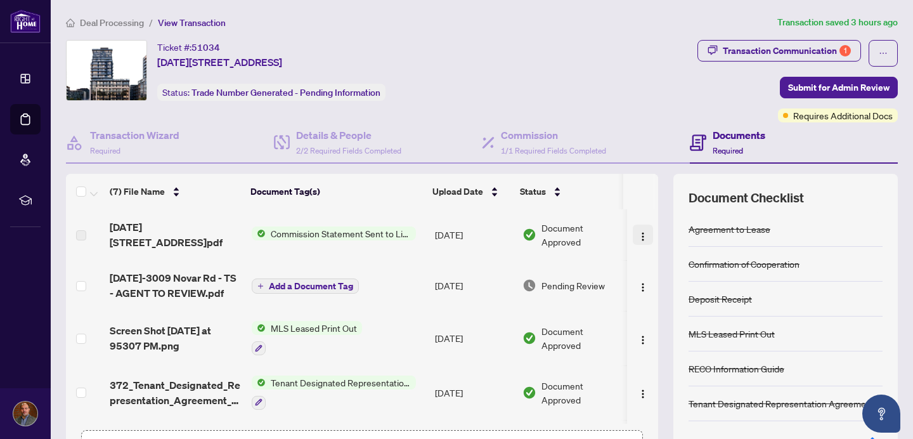
click at [638, 231] on img "button" at bounding box center [643, 236] width 10 height 10
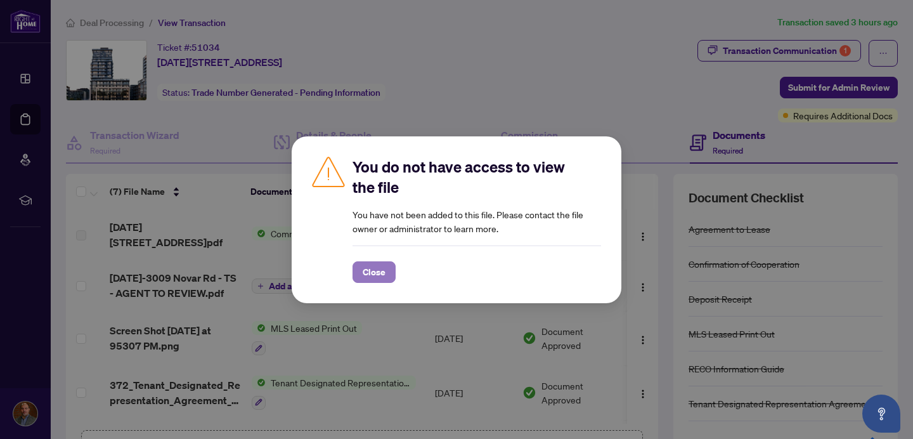
click at [375, 268] on span "Close" at bounding box center [374, 272] width 23 height 20
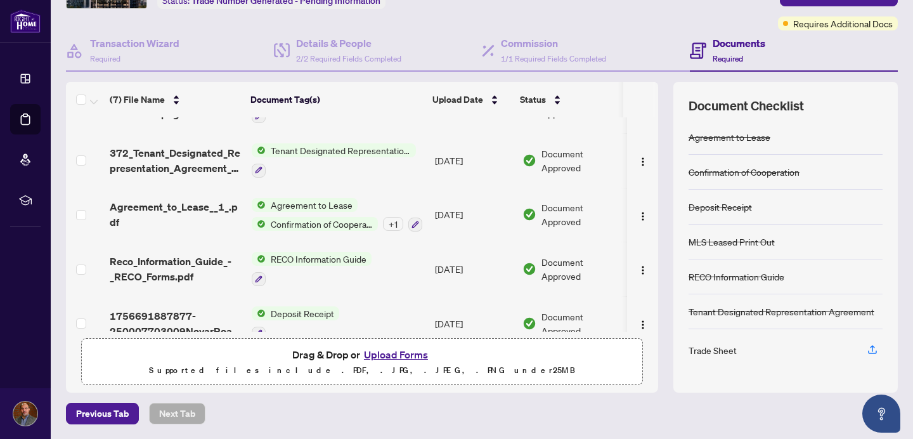
scroll to position [162, 0]
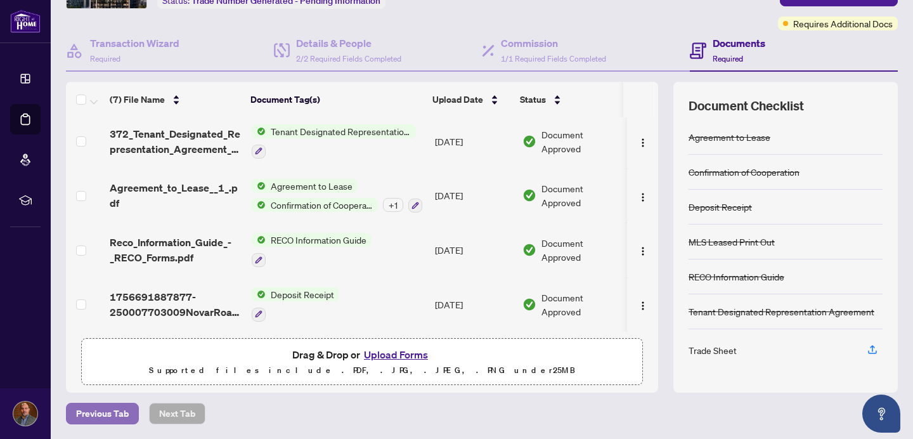
click at [102, 411] on span "Previous Tab" at bounding box center [102, 413] width 53 height 20
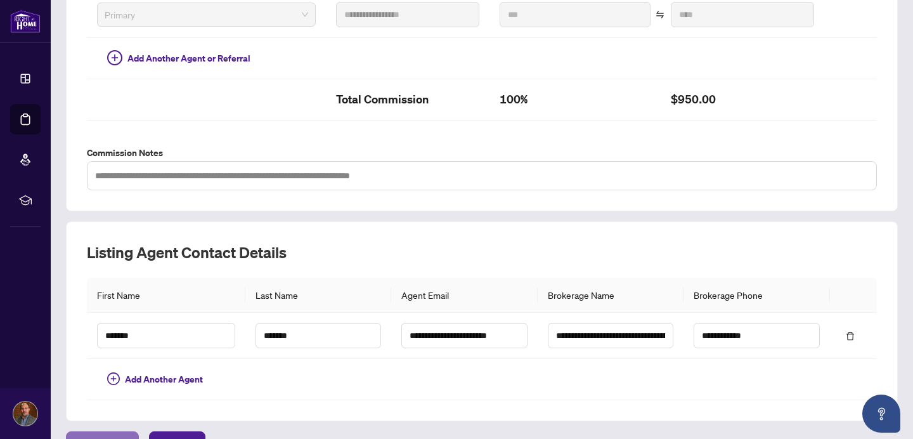
scroll to position [398, 0]
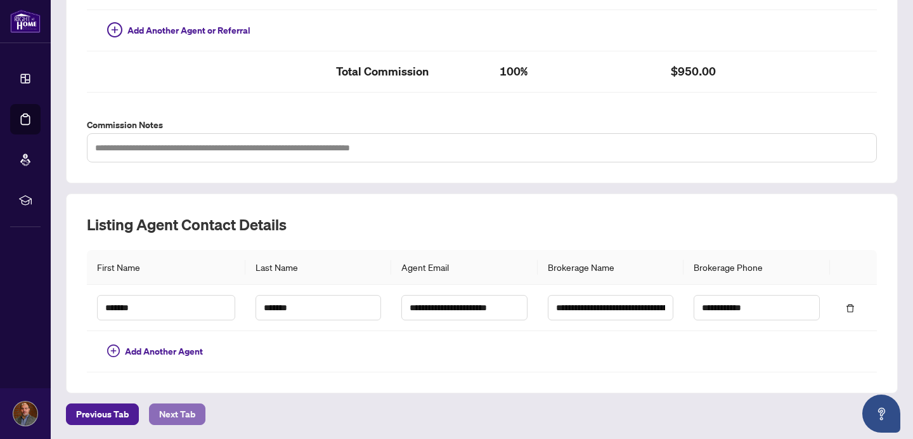
click at [159, 408] on span "Next Tab" at bounding box center [177, 414] width 36 height 20
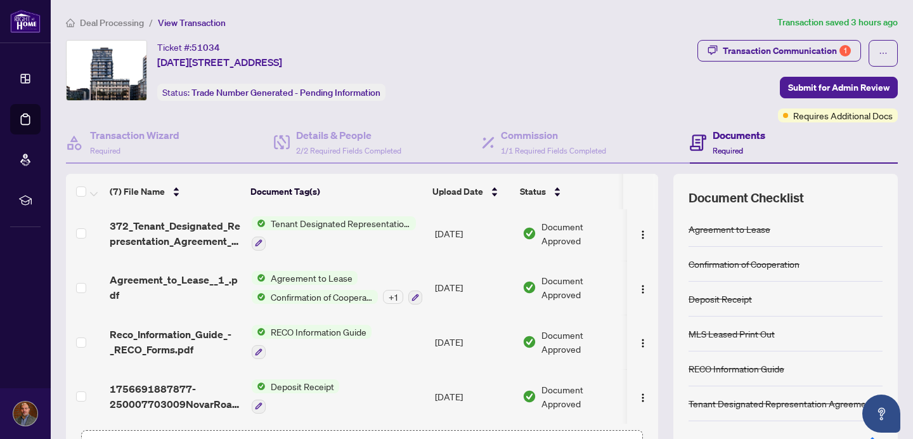
scroll to position [92, 0]
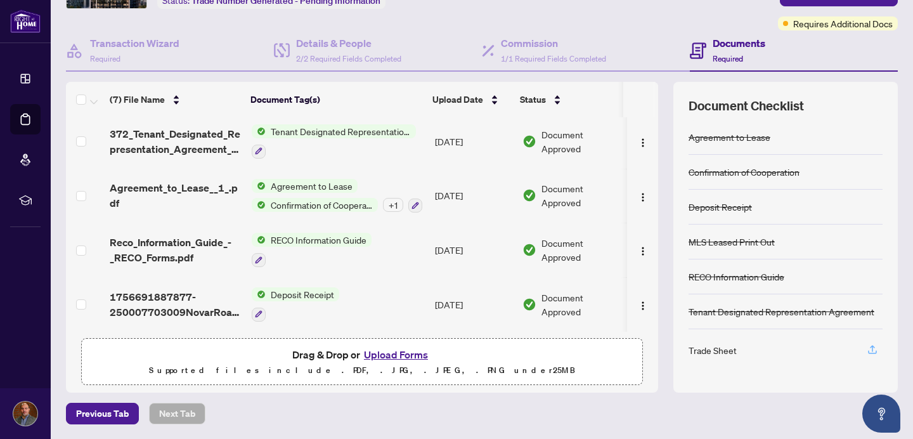
click at [868, 352] on icon "button" at bounding box center [872, 351] width 9 height 3
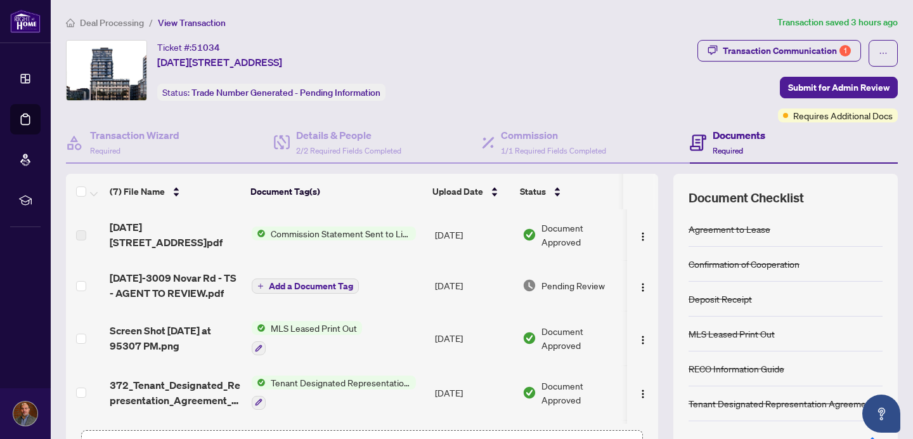
click at [723, 133] on h4 "Documents" at bounding box center [738, 134] width 53 height 15
click at [794, 54] on div "Transaction Communication 1" at bounding box center [787, 51] width 128 height 20
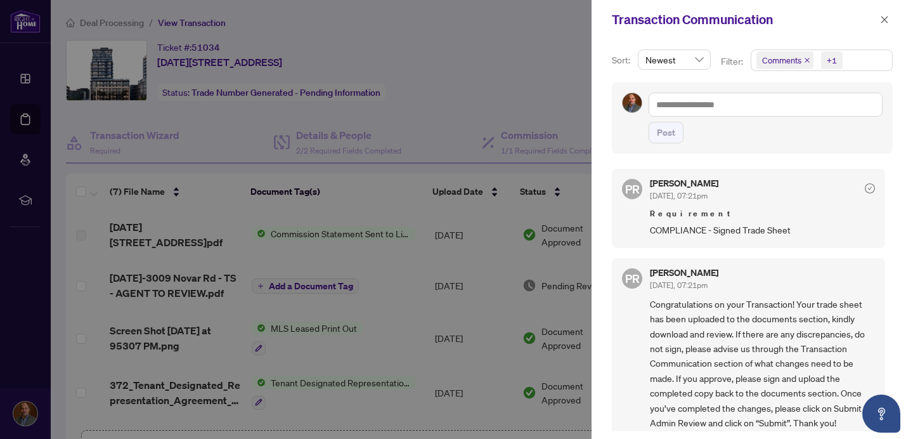
click at [239, 115] on div at bounding box center [456, 219] width 913 height 439
click at [889, 15] on button "button" at bounding box center [884, 19] width 16 height 15
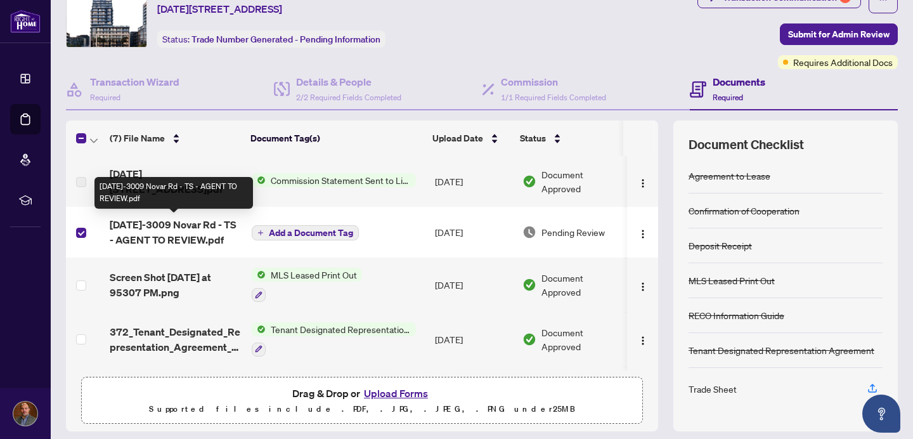
click at [195, 228] on span "[DATE]-3009 Novar Rd - TS - AGENT TO REVIEW.pdf" at bounding box center [176, 232] width 132 height 30
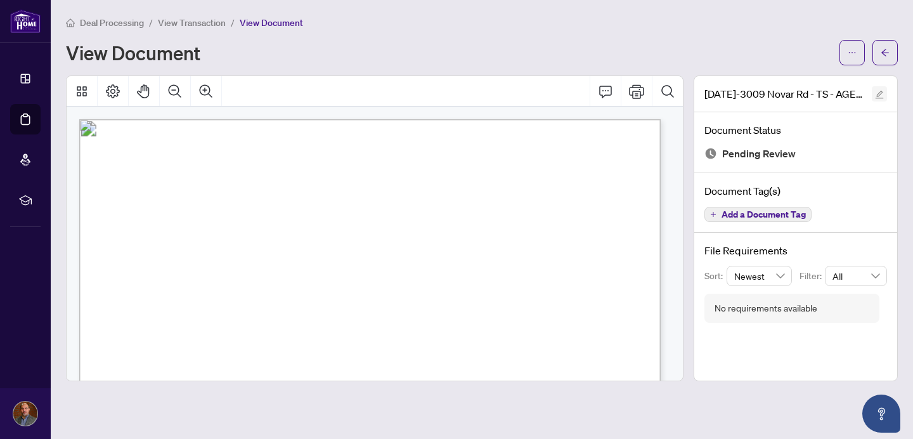
click at [879, 94] on icon "edit" at bounding box center [879, 95] width 8 height 8
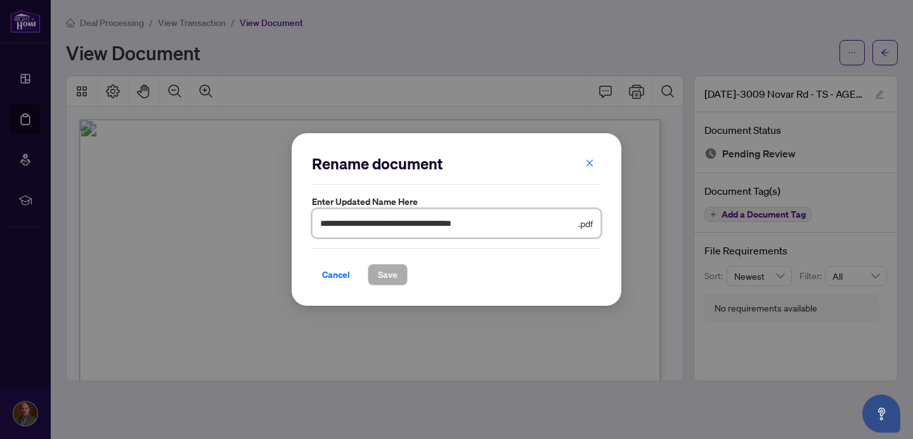
click at [501, 219] on input "**********" at bounding box center [447, 223] width 255 height 14
click at [589, 165] on icon "close" at bounding box center [589, 162] width 9 height 9
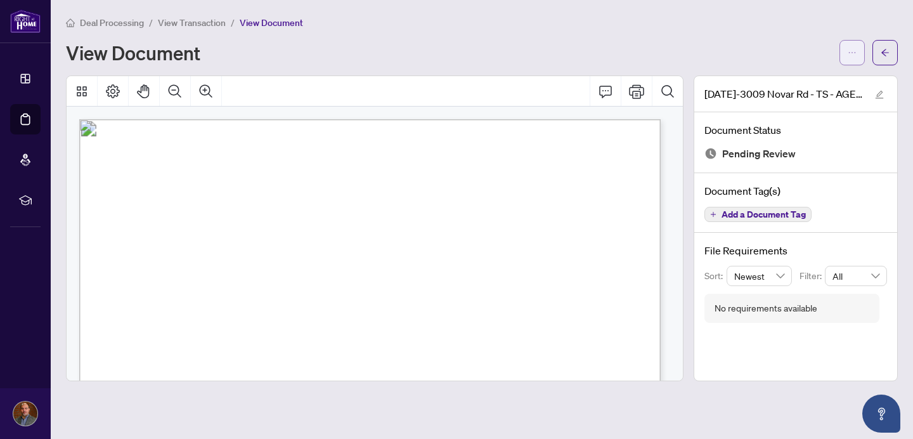
click at [854, 54] on icon "ellipsis" at bounding box center [852, 52] width 9 height 9
click at [792, 78] on span "Download" at bounding box center [806, 80] width 96 height 14
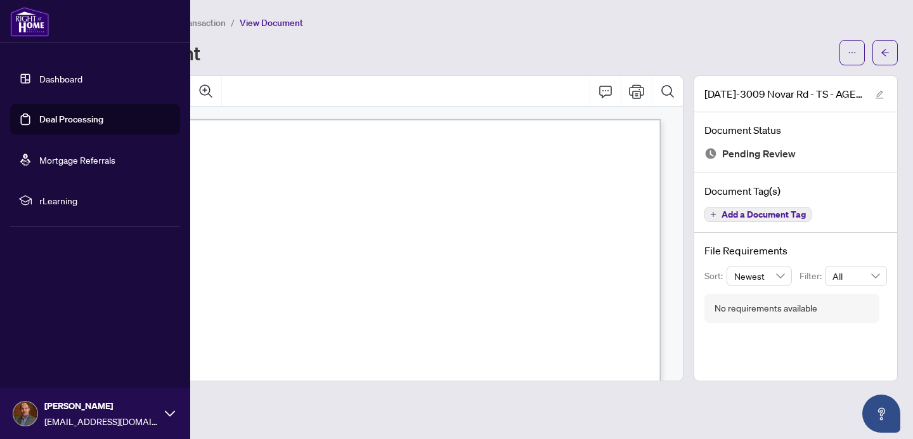
click at [49, 82] on link "Dashboard" at bounding box center [60, 78] width 43 height 11
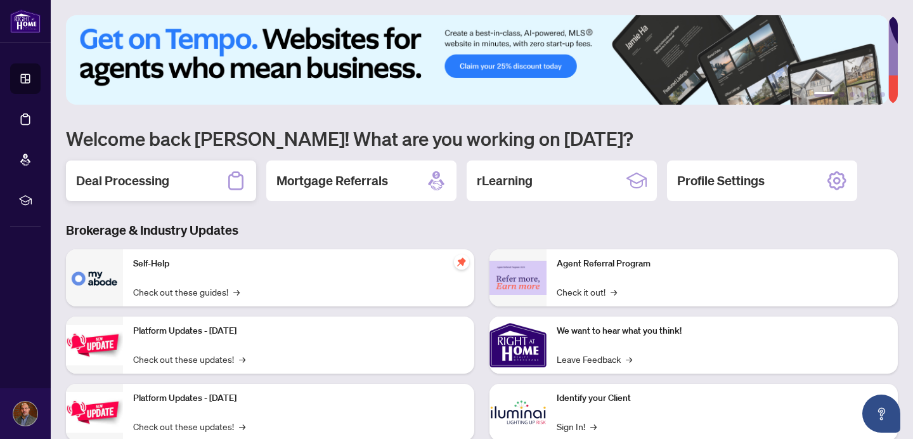
click at [157, 172] on h2 "Deal Processing" at bounding box center [122, 181] width 93 height 18
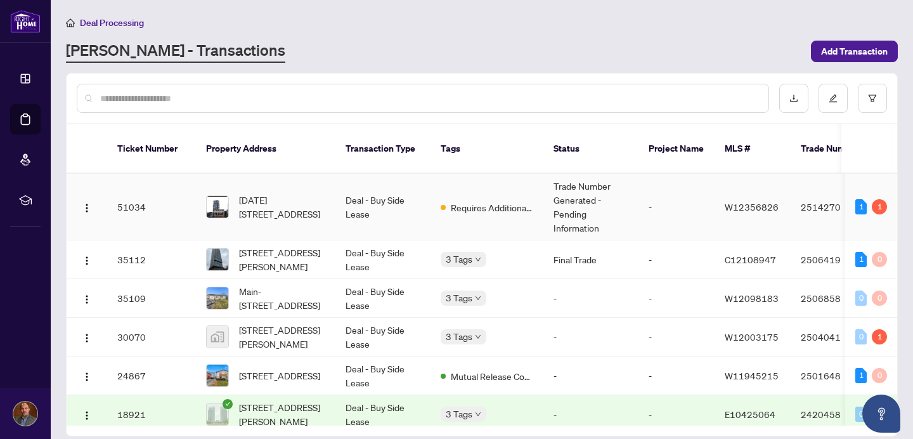
click at [303, 206] on td "[DATE][STREET_ADDRESS]" at bounding box center [265, 207] width 139 height 67
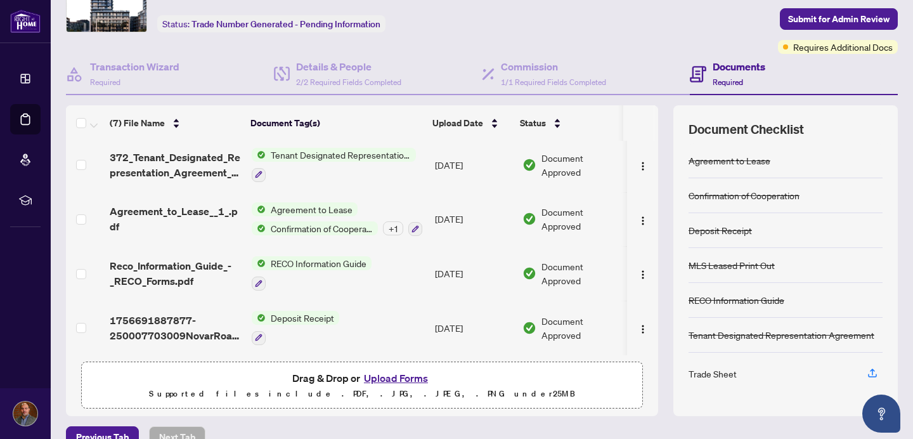
scroll to position [92, 0]
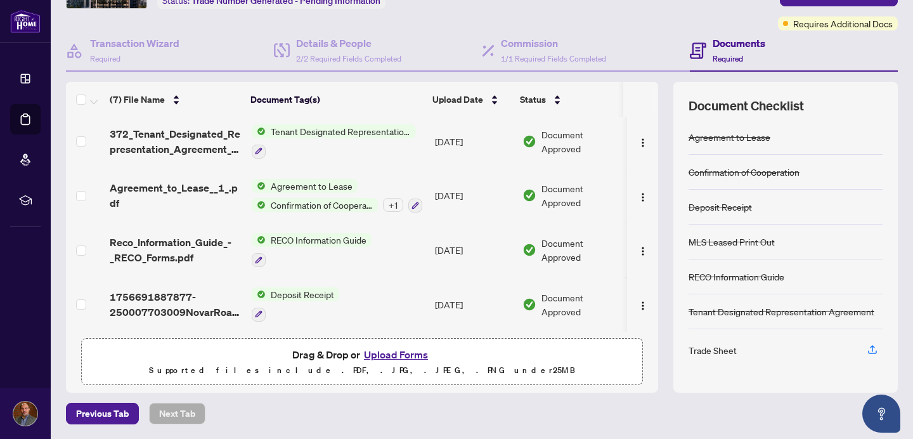
click at [398, 354] on button "Upload Forms" at bounding box center [396, 354] width 72 height 16
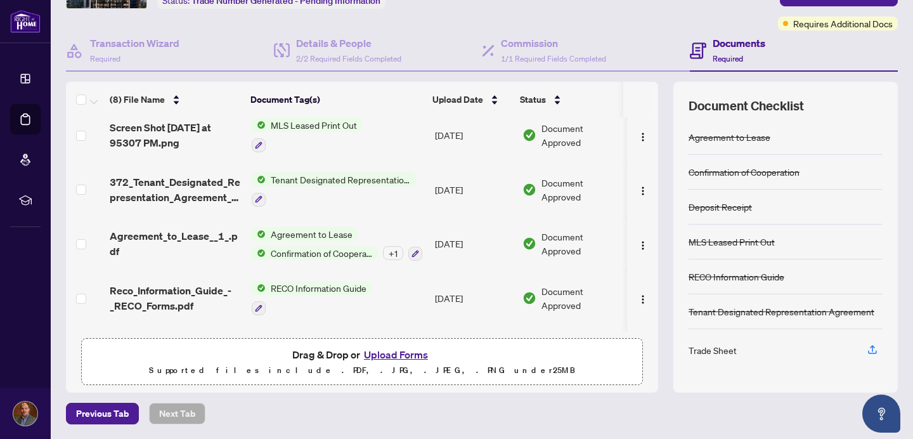
click at [289, 286] on span "RECO Information Guide" at bounding box center [319, 288] width 106 height 14
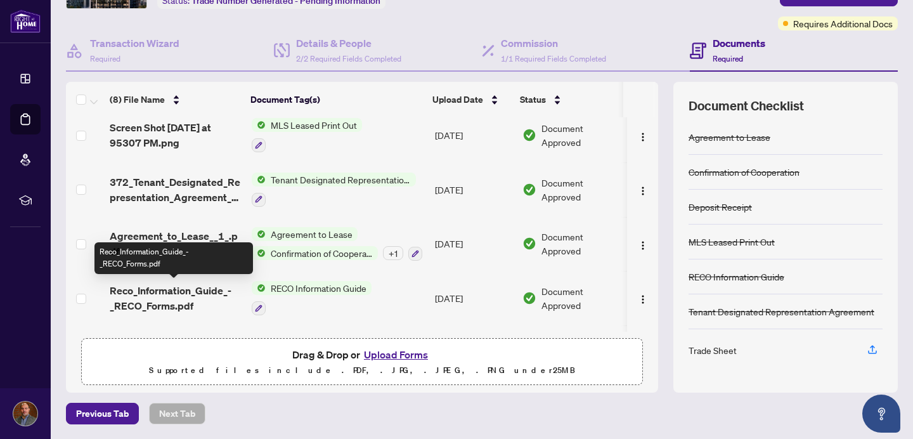
click at [174, 292] on span "Reco_Information_Guide_-_RECO_Forms.pdf" at bounding box center [176, 298] width 132 height 30
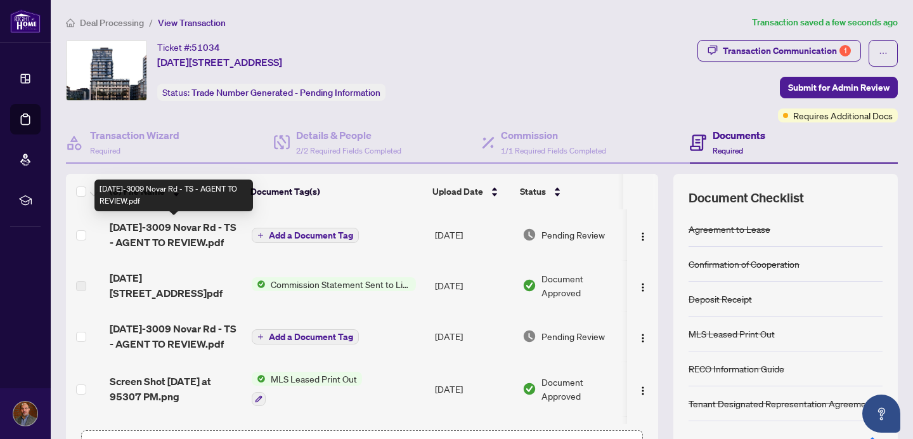
click at [192, 230] on span "[DATE]-3009 Novar Rd - TS - AGENT TO REVIEW.pdf" at bounding box center [176, 234] width 132 height 30
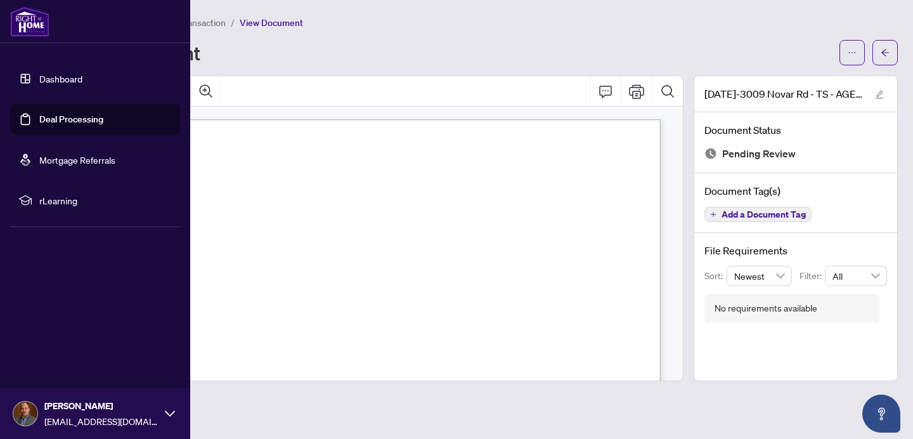
click at [54, 77] on link "Dashboard" at bounding box center [60, 78] width 43 height 11
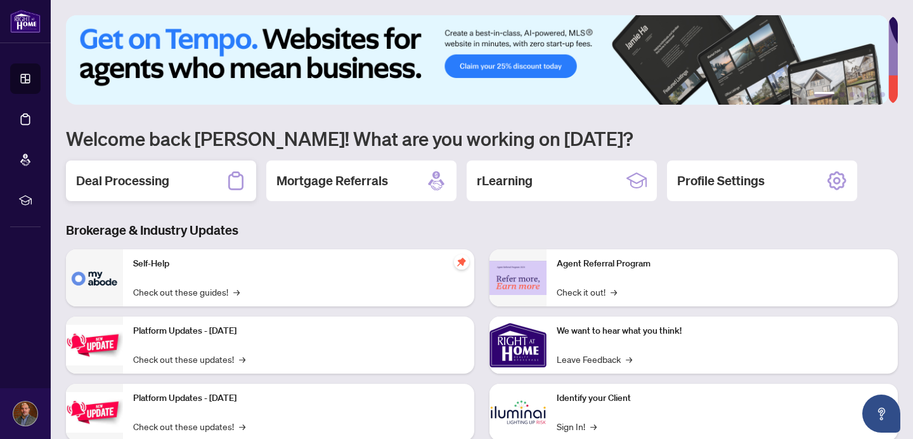
click at [190, 188] on div "Deal Processing" at bounding box center [161, 180] width 190 height 41
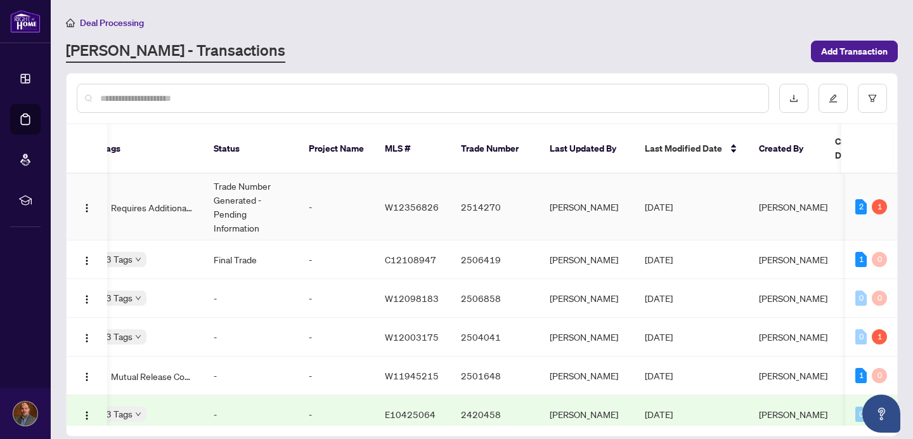
scroll to position [0, 332]
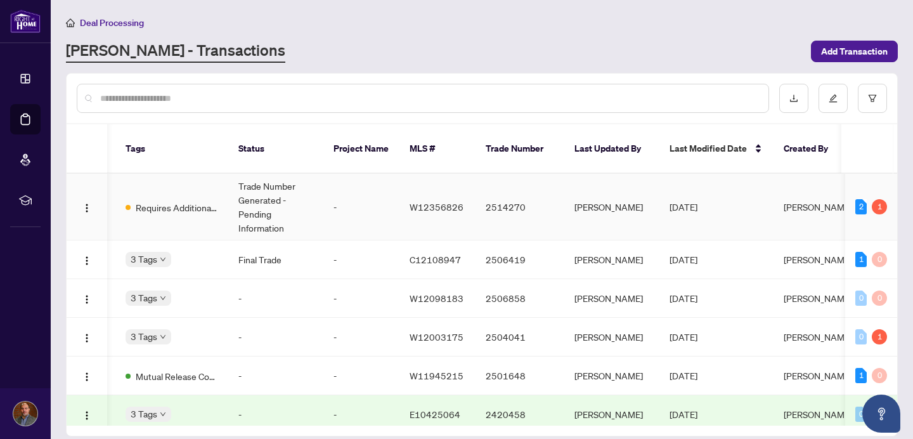
click at [426, 201] on span "W12356826" at bounding box center [436, 206] width 54 height 11
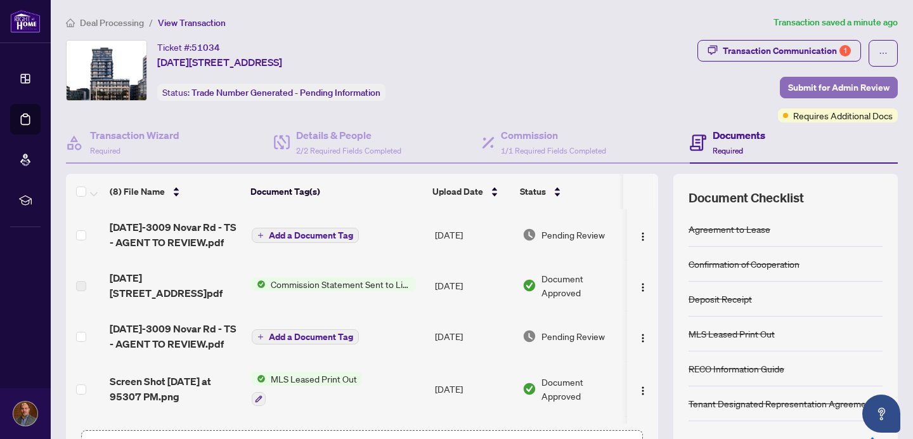
click at [822, 88] on span "Submit for Admin Review" at bounding box center [838, 87] width 101 height 20
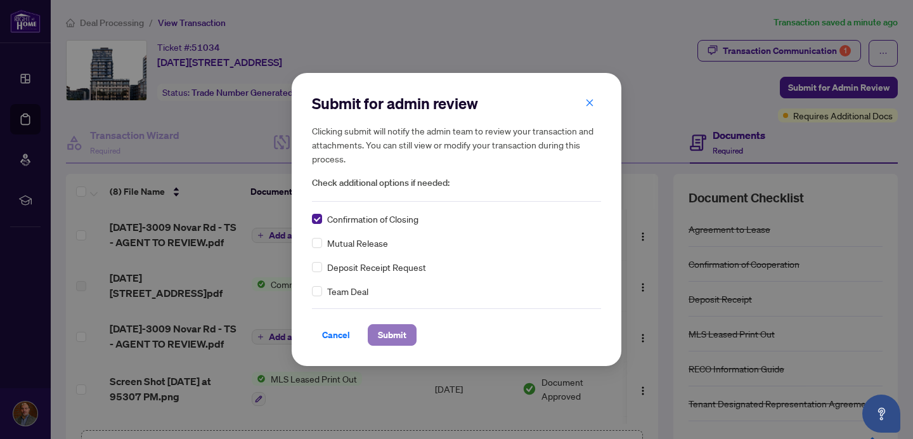
click at [401, 340] on span "Submit" at bounding box center [392, 335] width 29 height 20
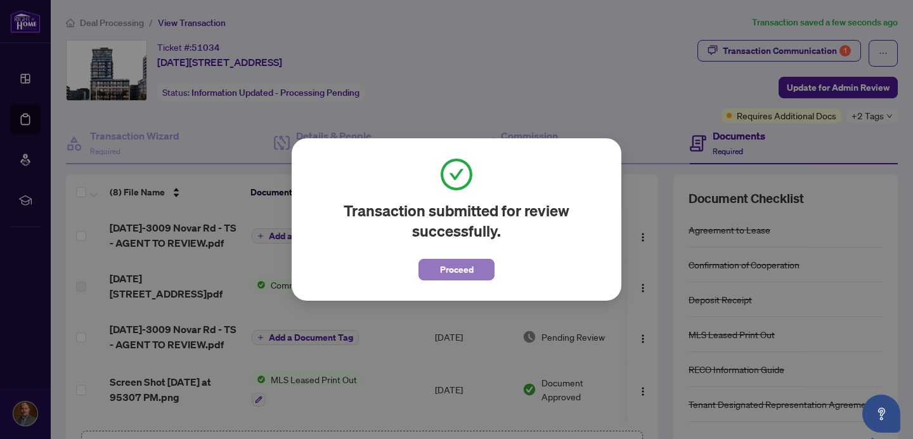
click at [446, 271] on span "Proceed" at bounding box center [457, 269] width 34 height 20
